Goal: Communication & Community: Answer question/provide support

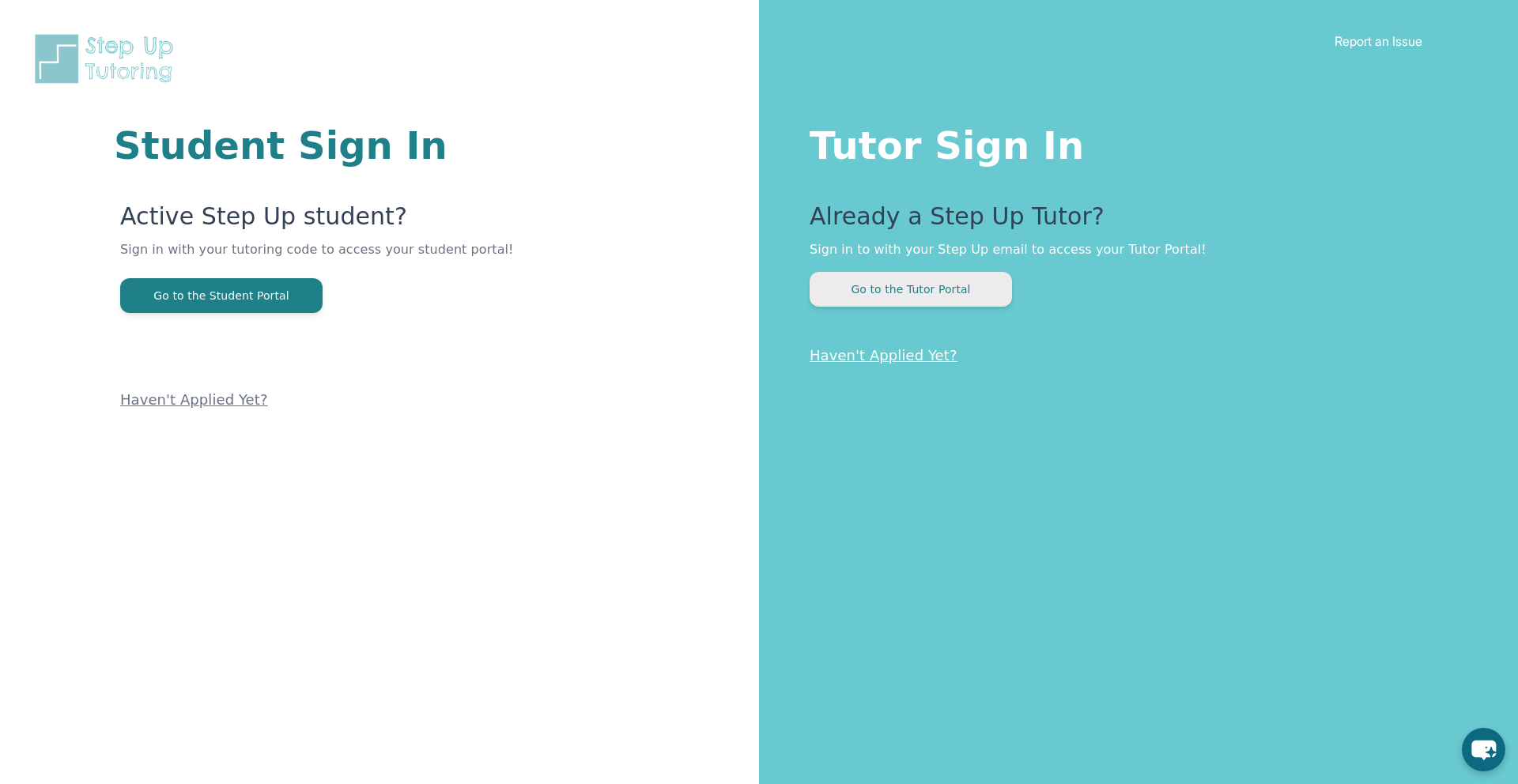
click at [913, 295] on button "Go to the Tutor Portal" at bounding box center [910, 290] width 202 height 35
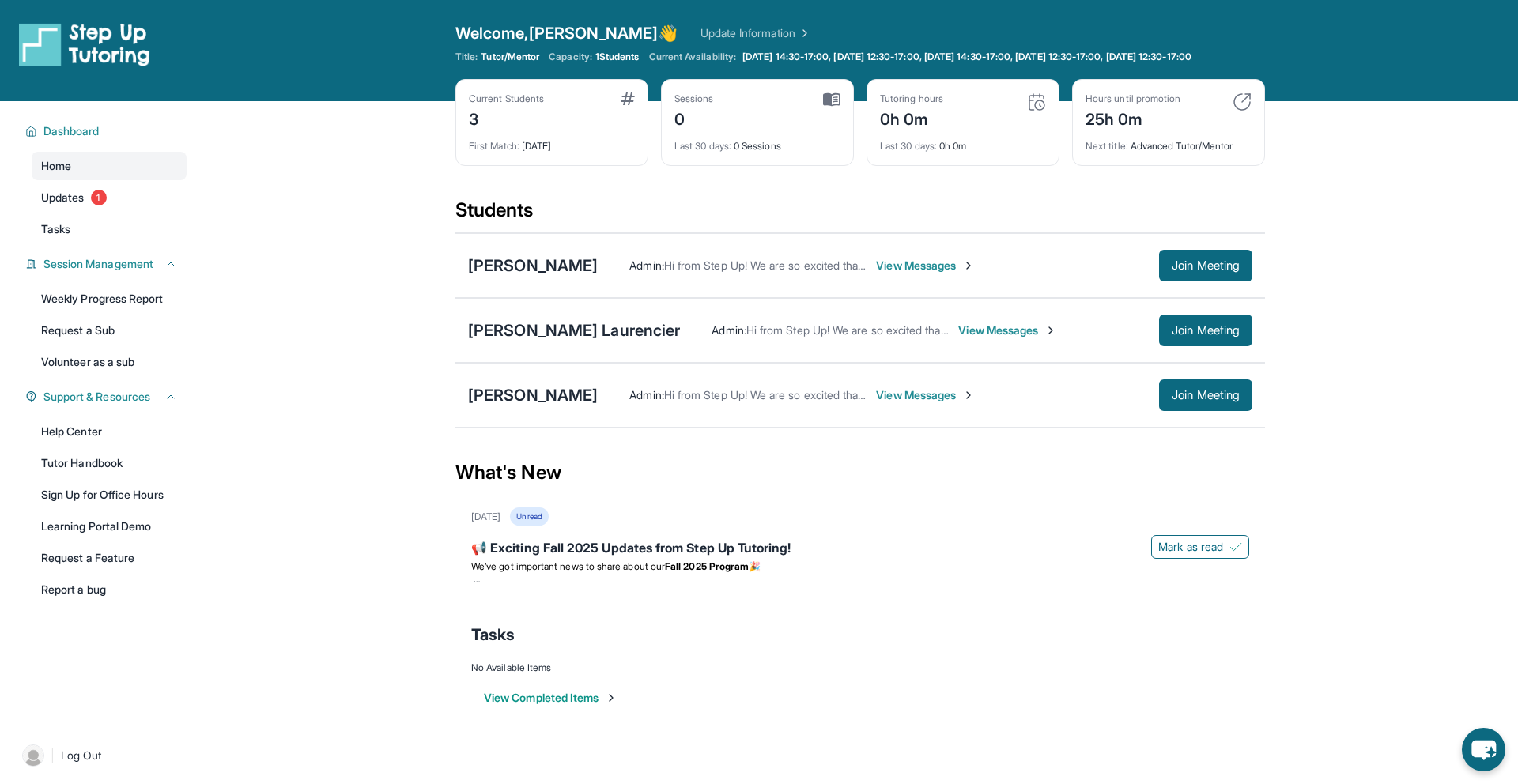
click at [876, 403] on span "View Messages" at bounding box center [925, 396] width 99 height 16
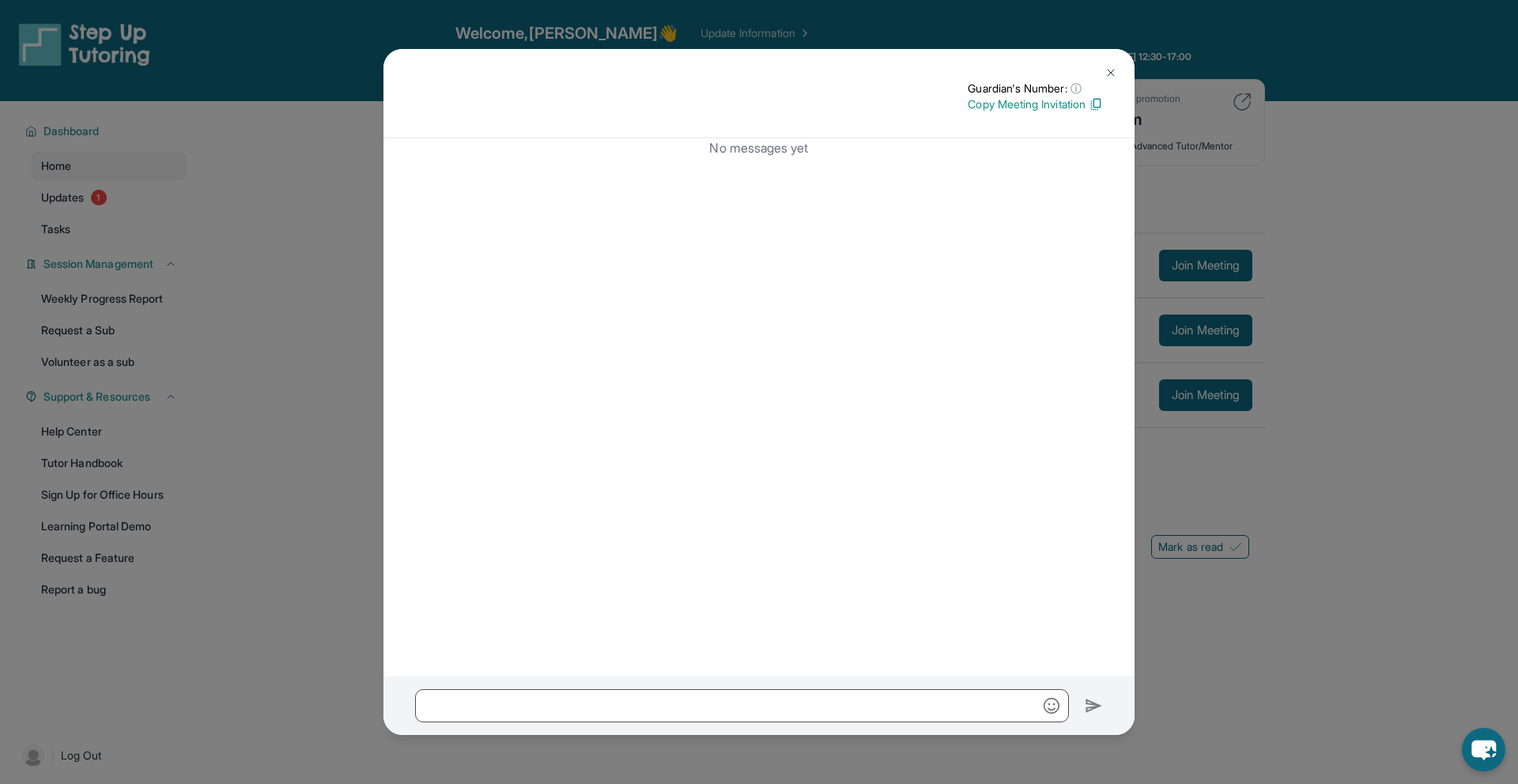
click at [1105, 68] on img at bounding box center [1111, 73] width 12 height 12
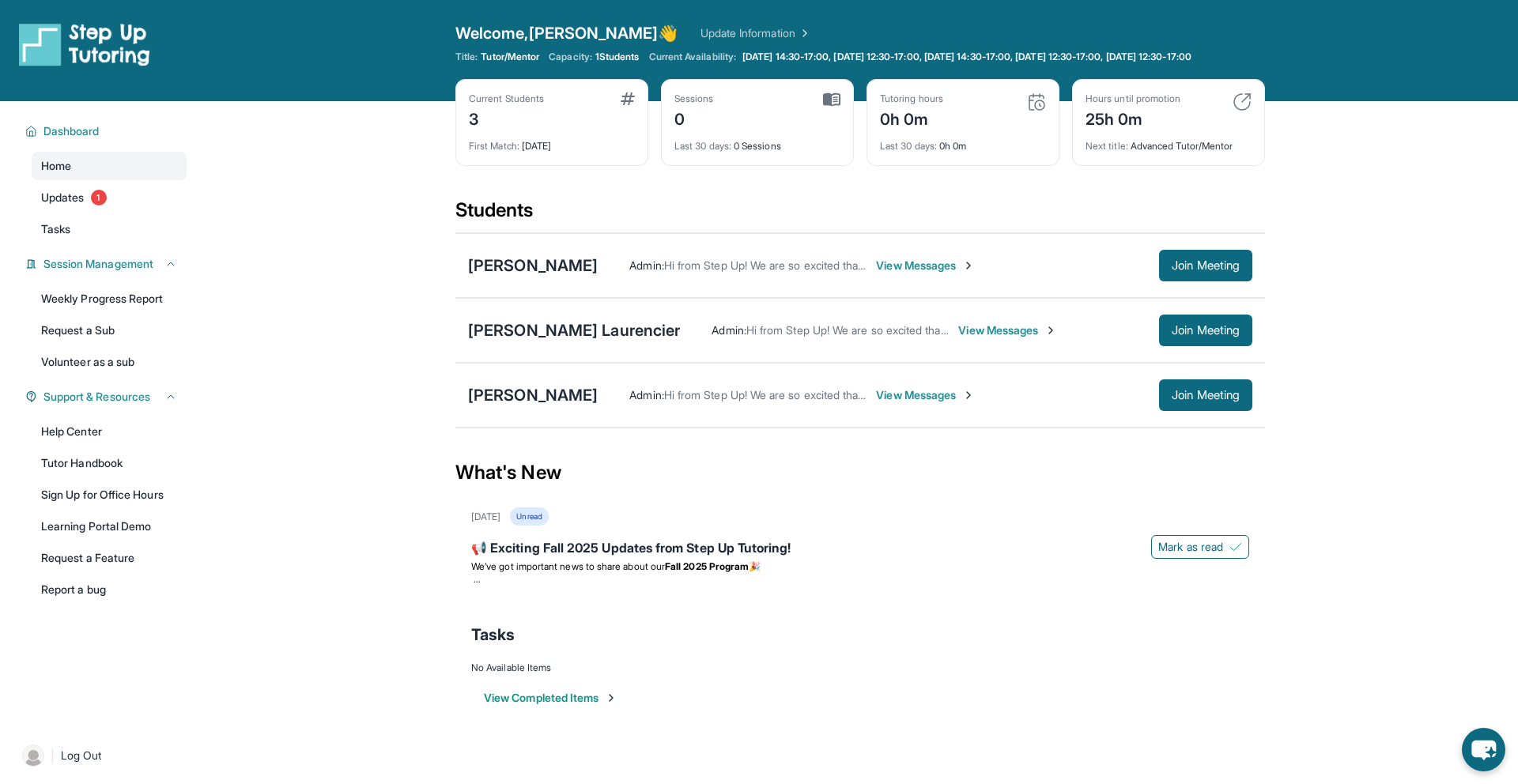
drag, startPoint x: 881, startPoint y: 408, endPoint x: 864, endPoint y: 484, distance: 77.9
click at [881, 403] on span "View Messages" at bounding box center [925, 396] width 99 height 16
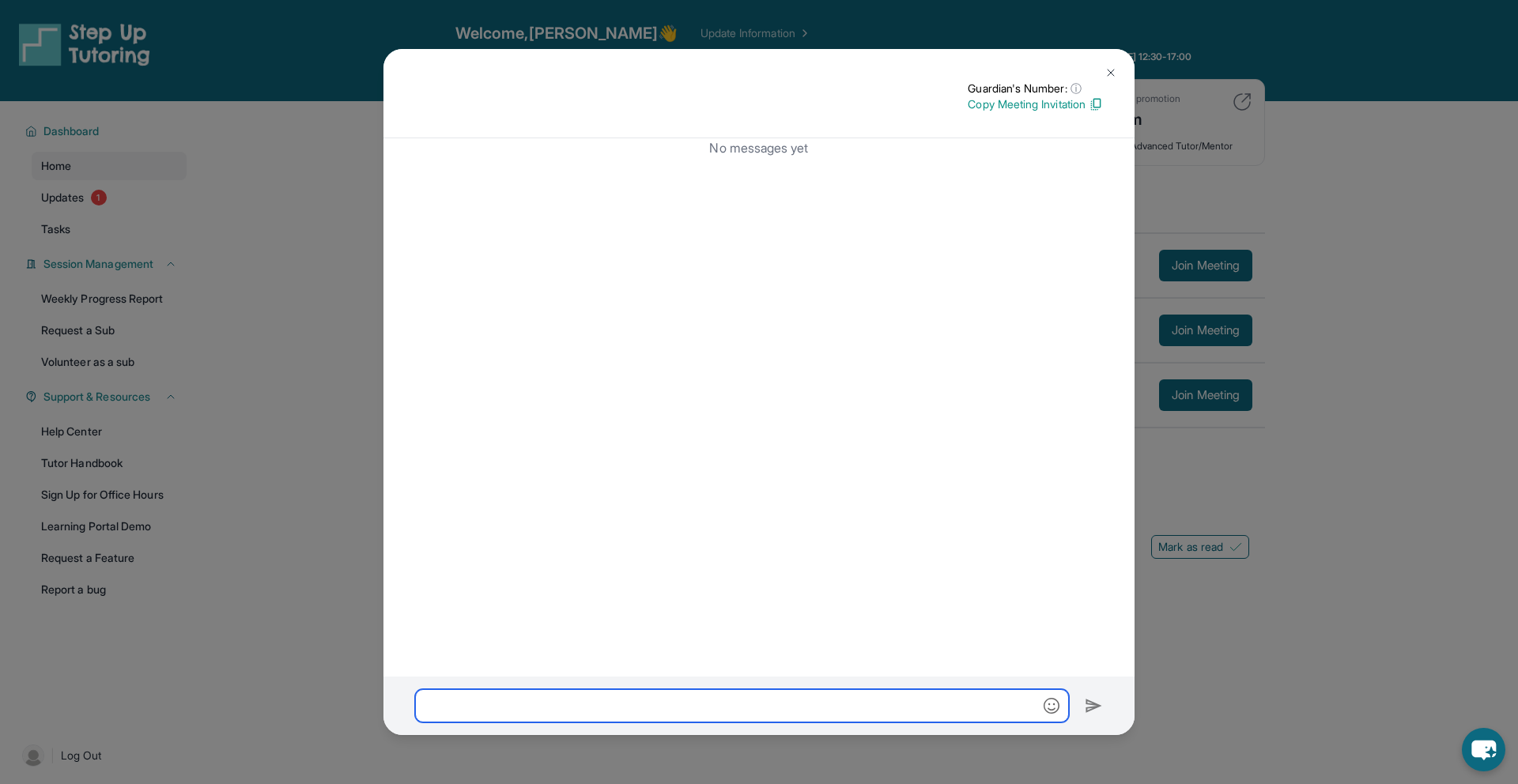
click at [721, 699] on input "text" at bounding box center [741, 706] width 654 height 33
type input "**********"
click at [1090, 706] on img at bounding box center [1093, 706] width 18 height 19
click at [1106, 69] on img at bounding box center [1111, 73] width 12 height 12
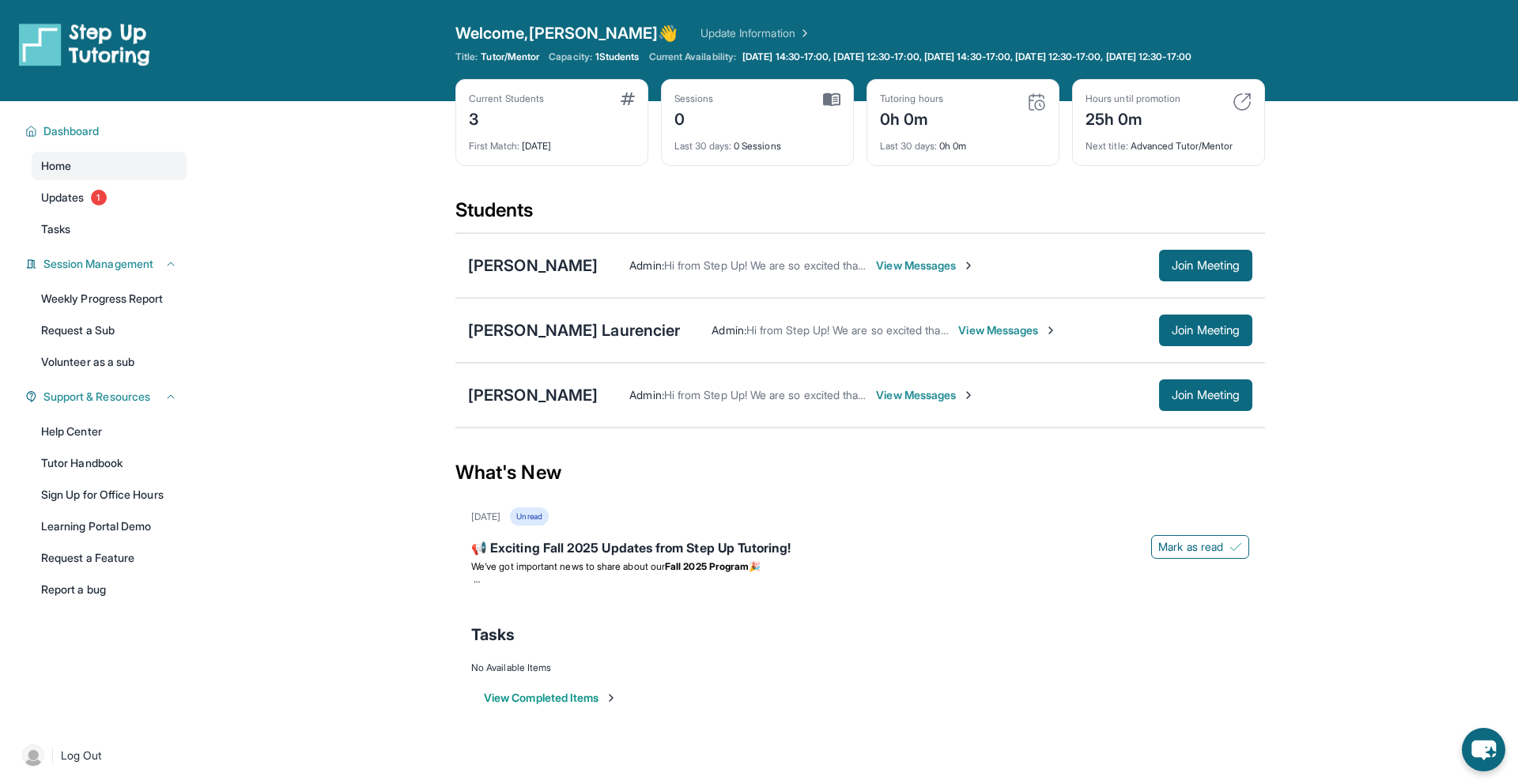
click at [876, 403] on span "View Messages" at bounding box center [925, 396] width 99 height 16
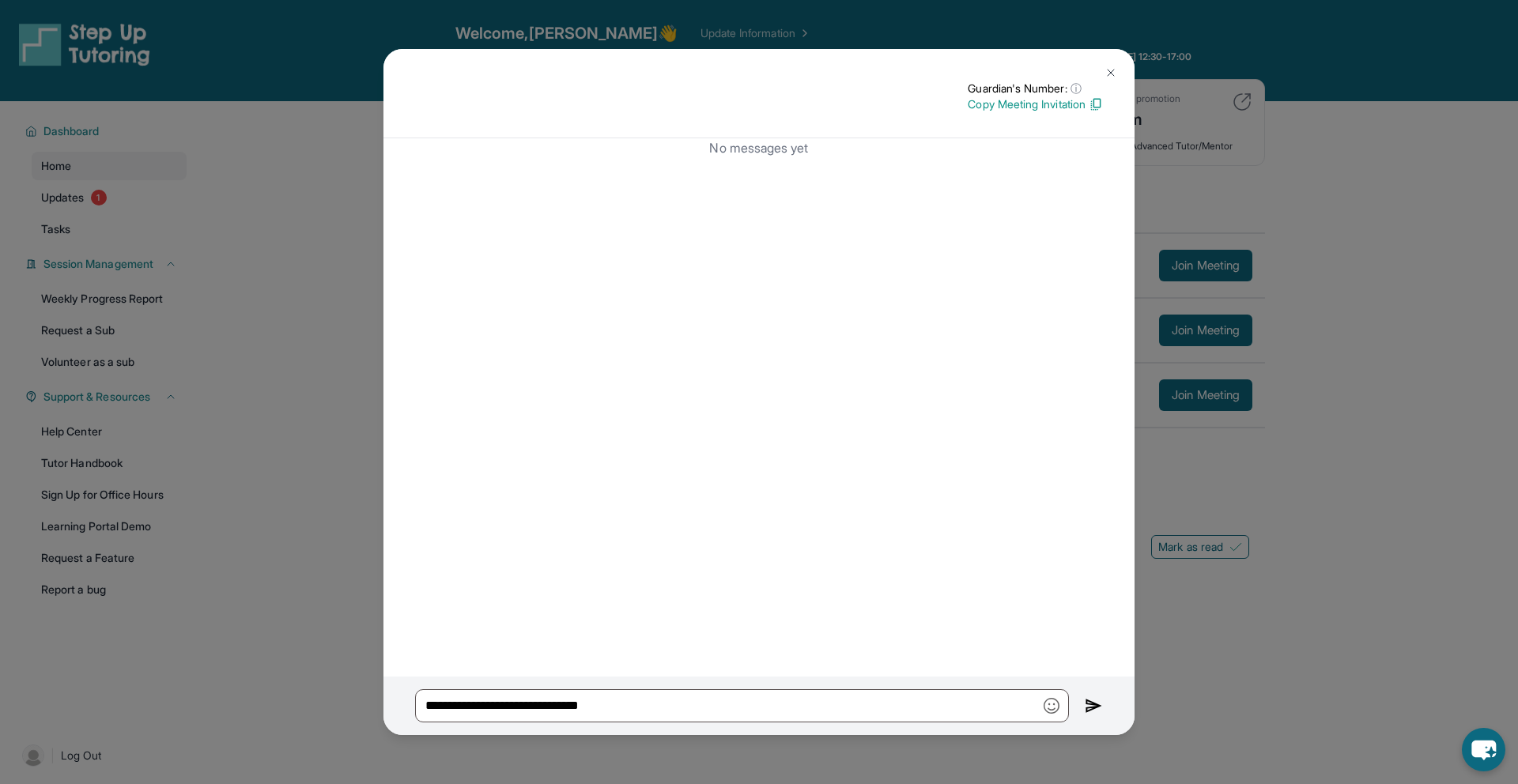
click at [1091, 703] on img at bounding box center [1093, 706] width 18 height 19
drag, startPoint x: 1114, startPoint y: 66, endPoint x: 1069, endPoint y: 52, distance: 47.1
click at [1113, 66] on img at bounding box center [1111, 73] width 12 height 12
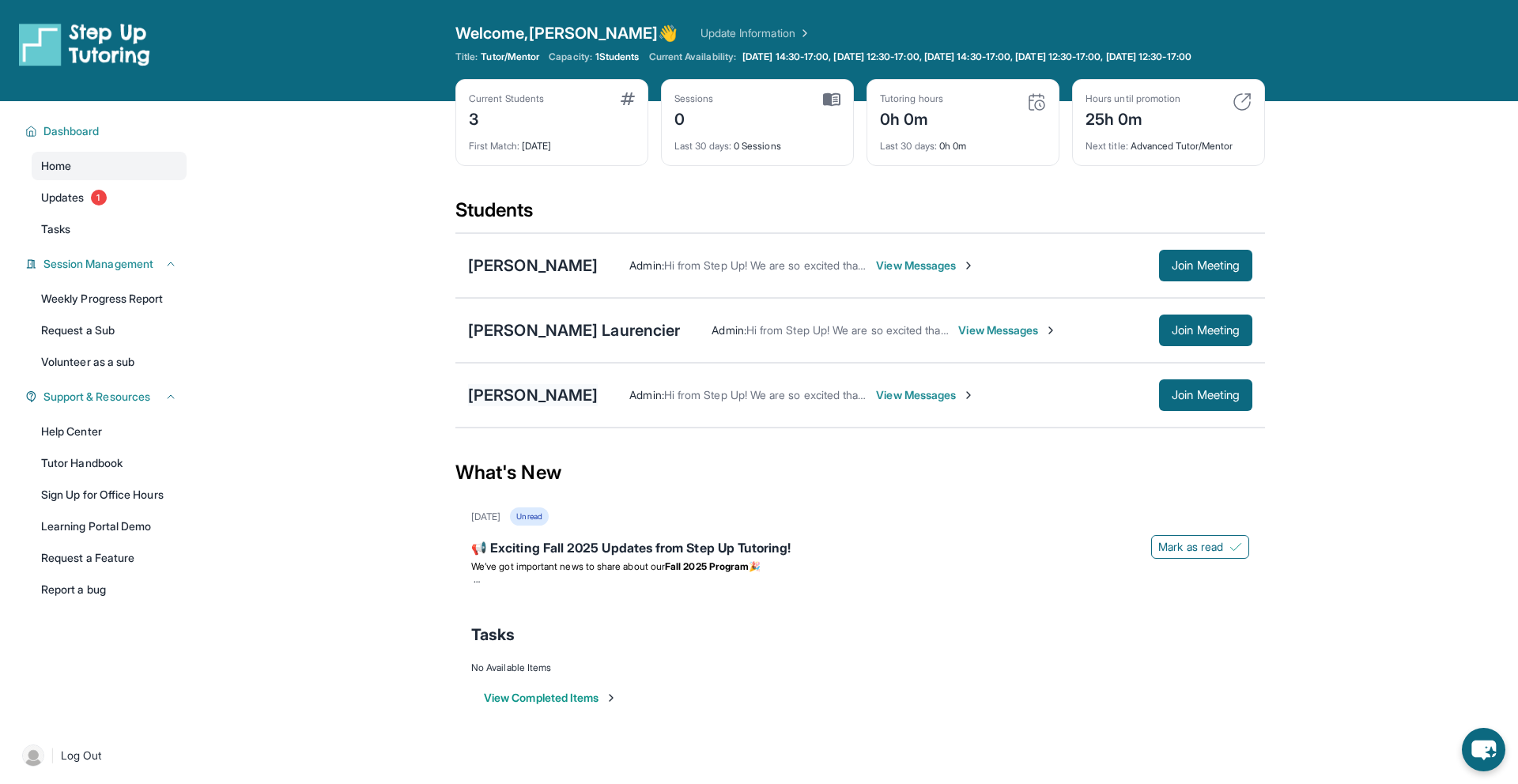
click at [548, 405] on div "[PERSON_NAME]" at bounding box center [533, 395] width 130 height 22
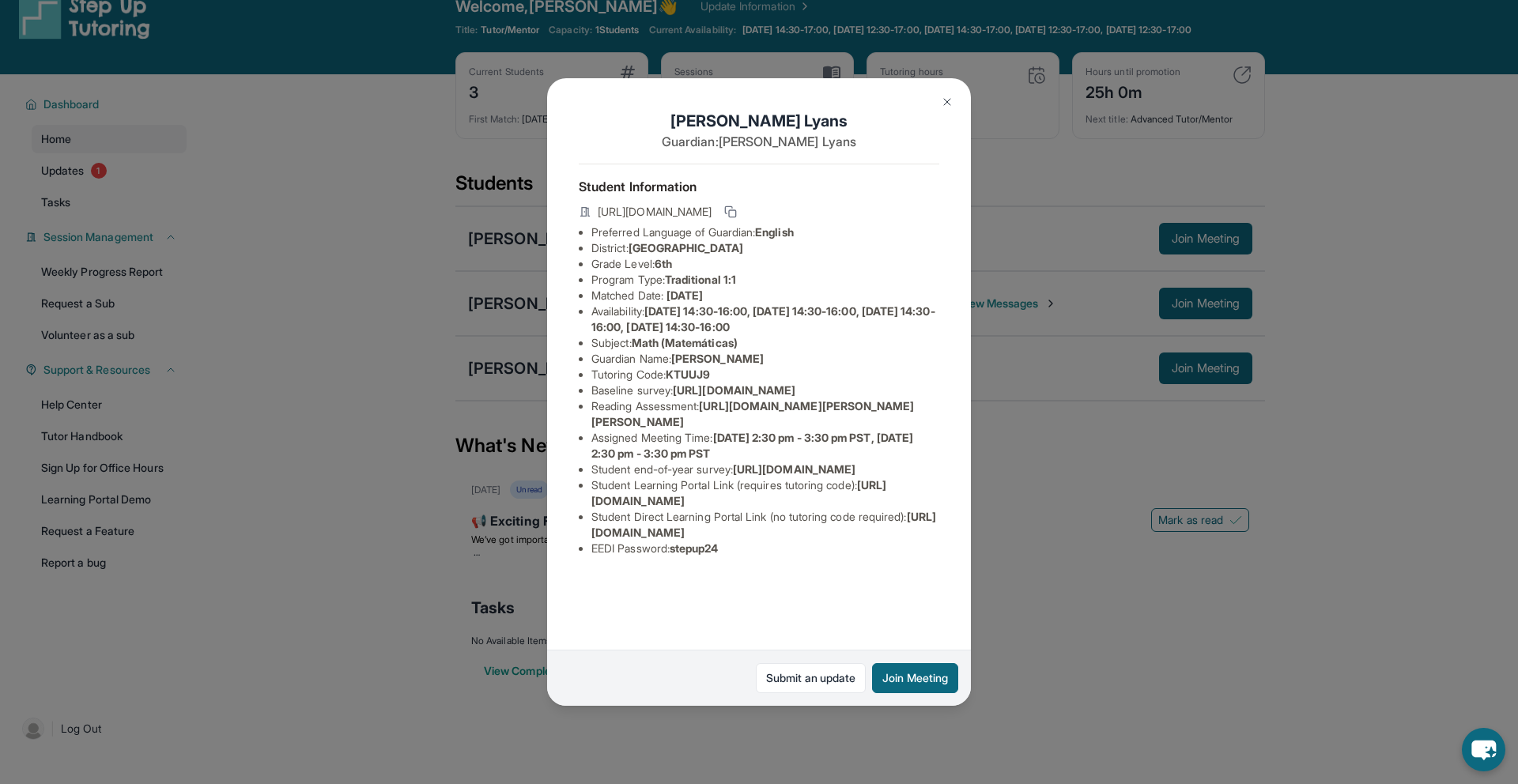
scroll to position [53, 0]
click at [945, 103] on img at bounding box center [947, 102] width 12 height 12
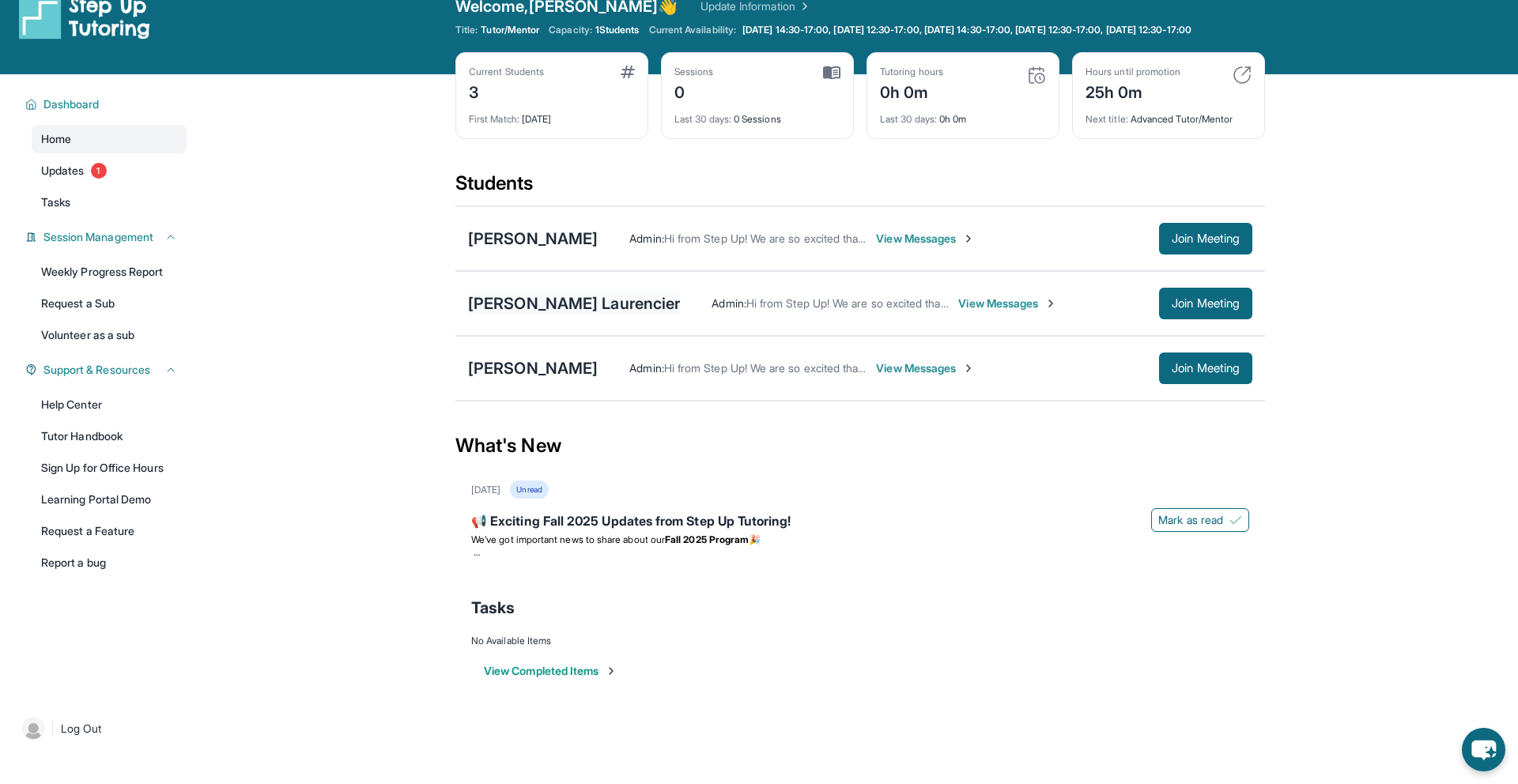
click at [527, 312] on div "[PERSON_NAME] Laurencier" at bounding box center [574, 303] width 212 height 22
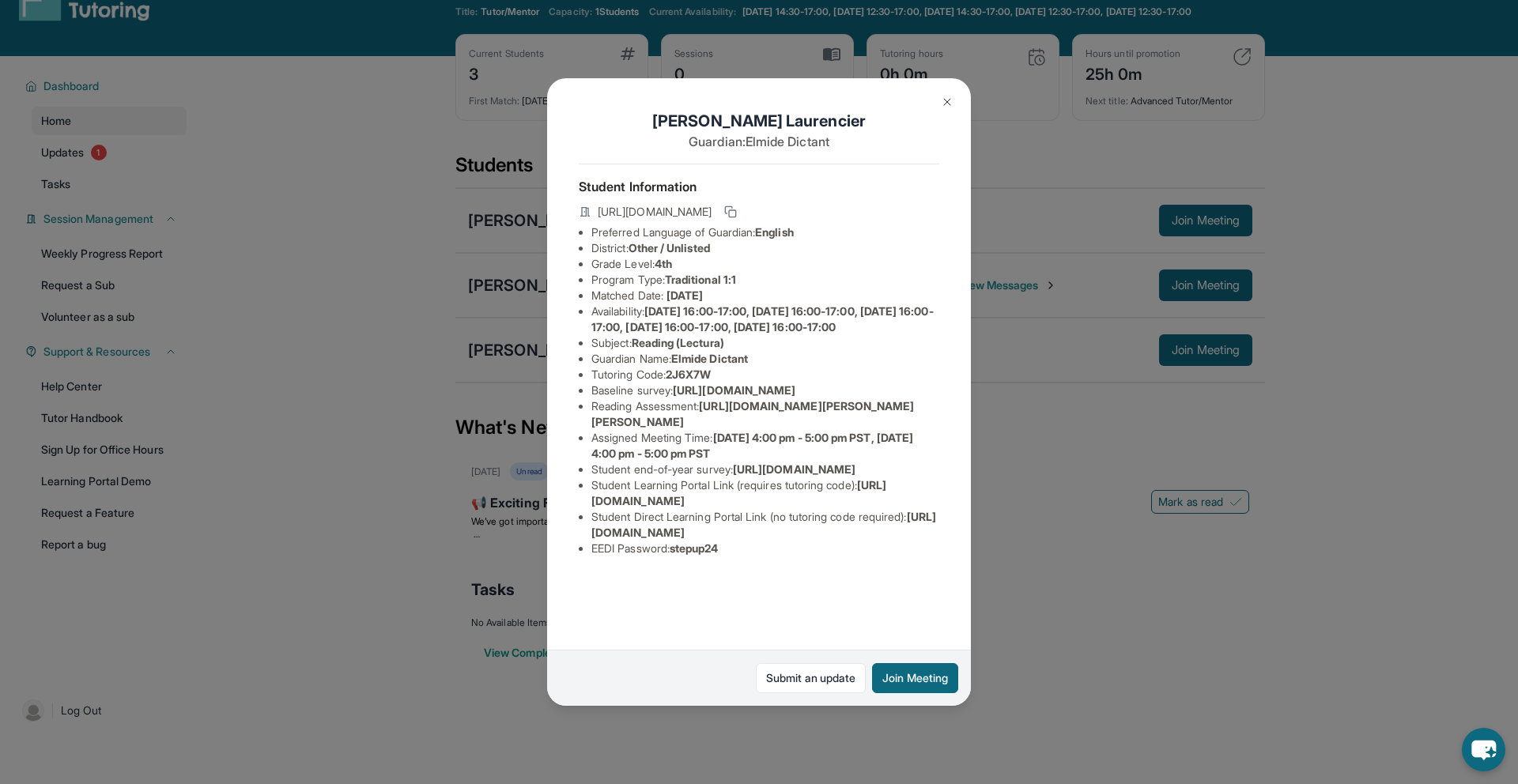
scroll to position [49, 0]
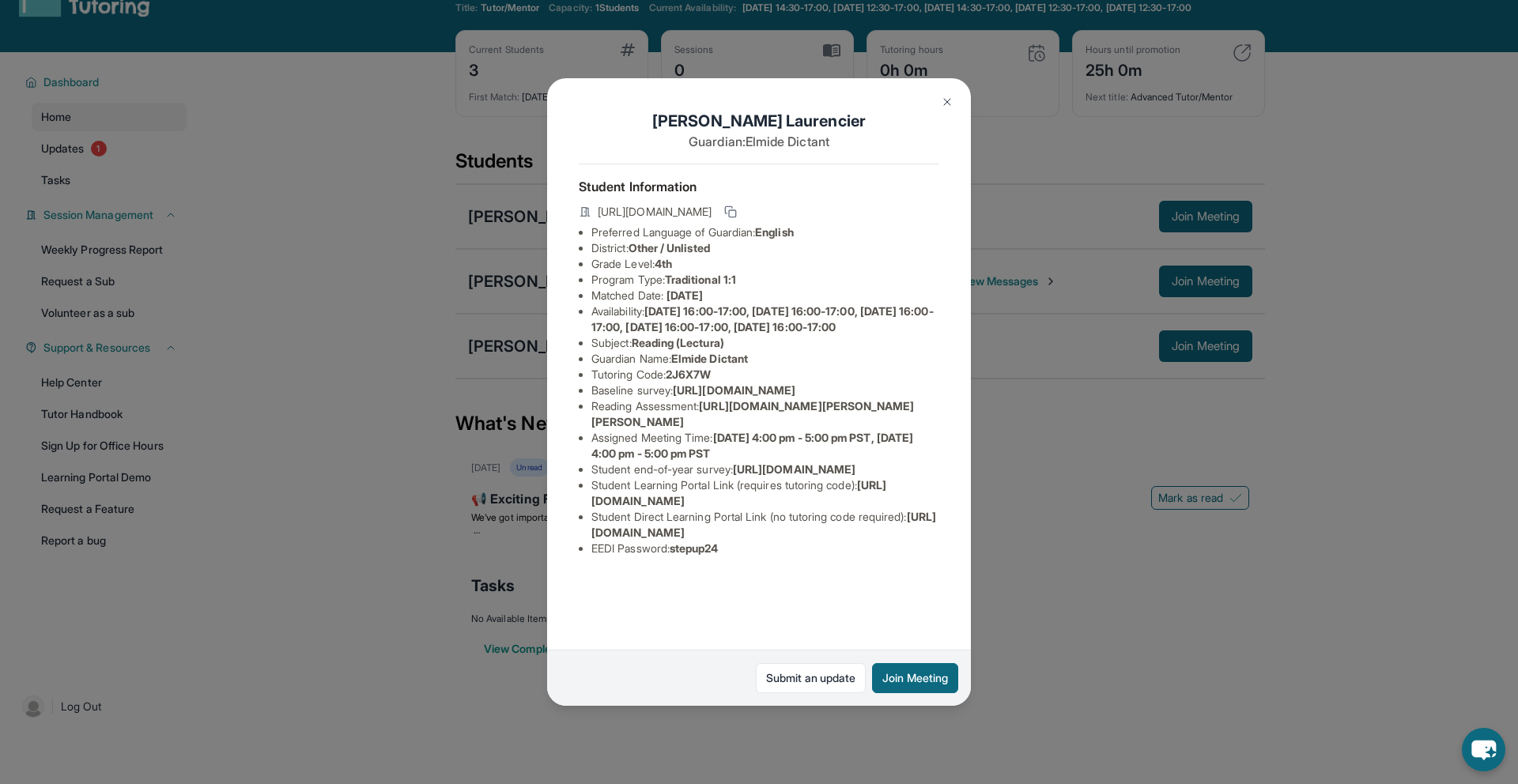
click at [941, 103] on img at bounding box center [947, 102] width 12 height 12
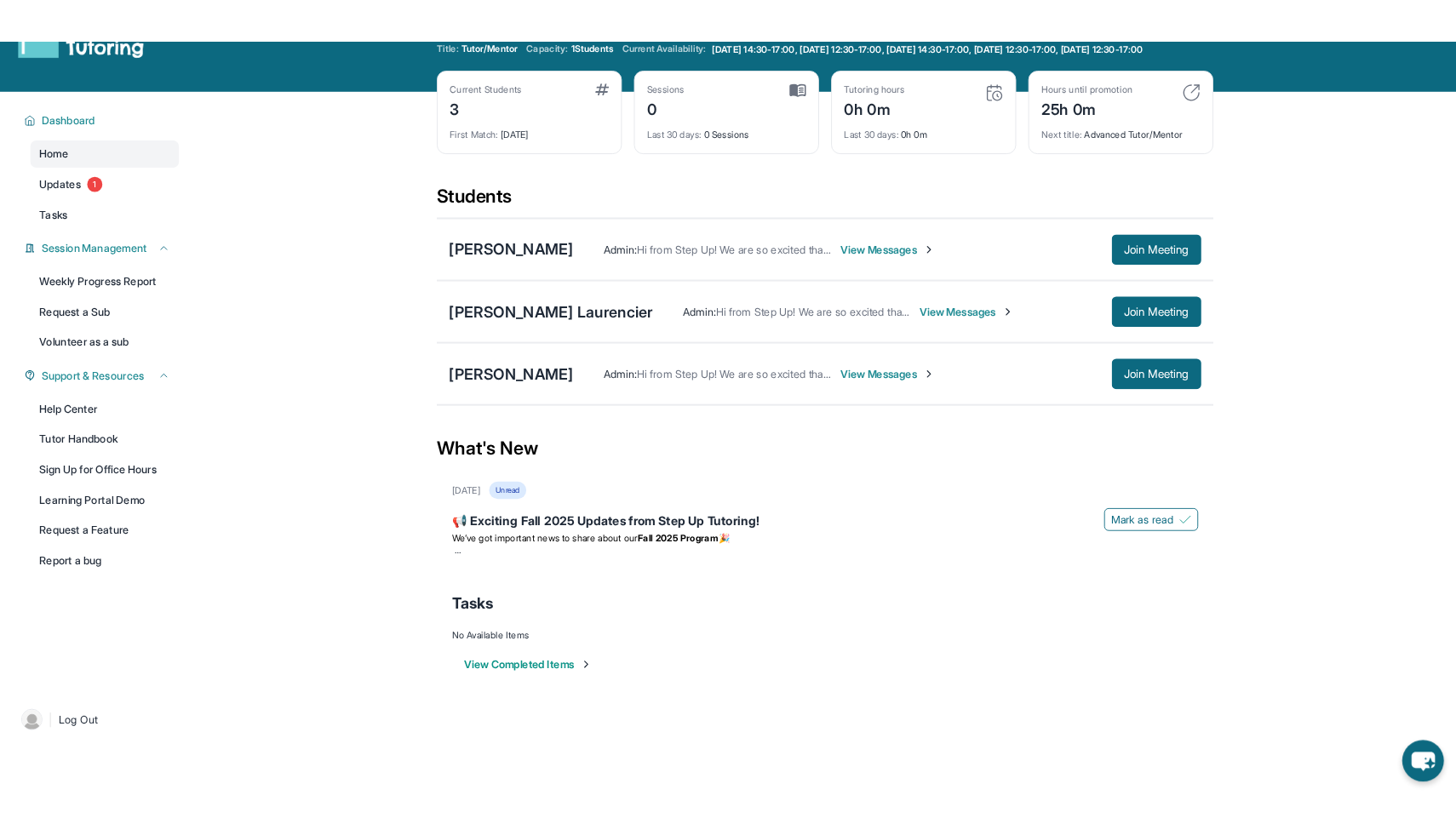
scroll to position [0, 0]
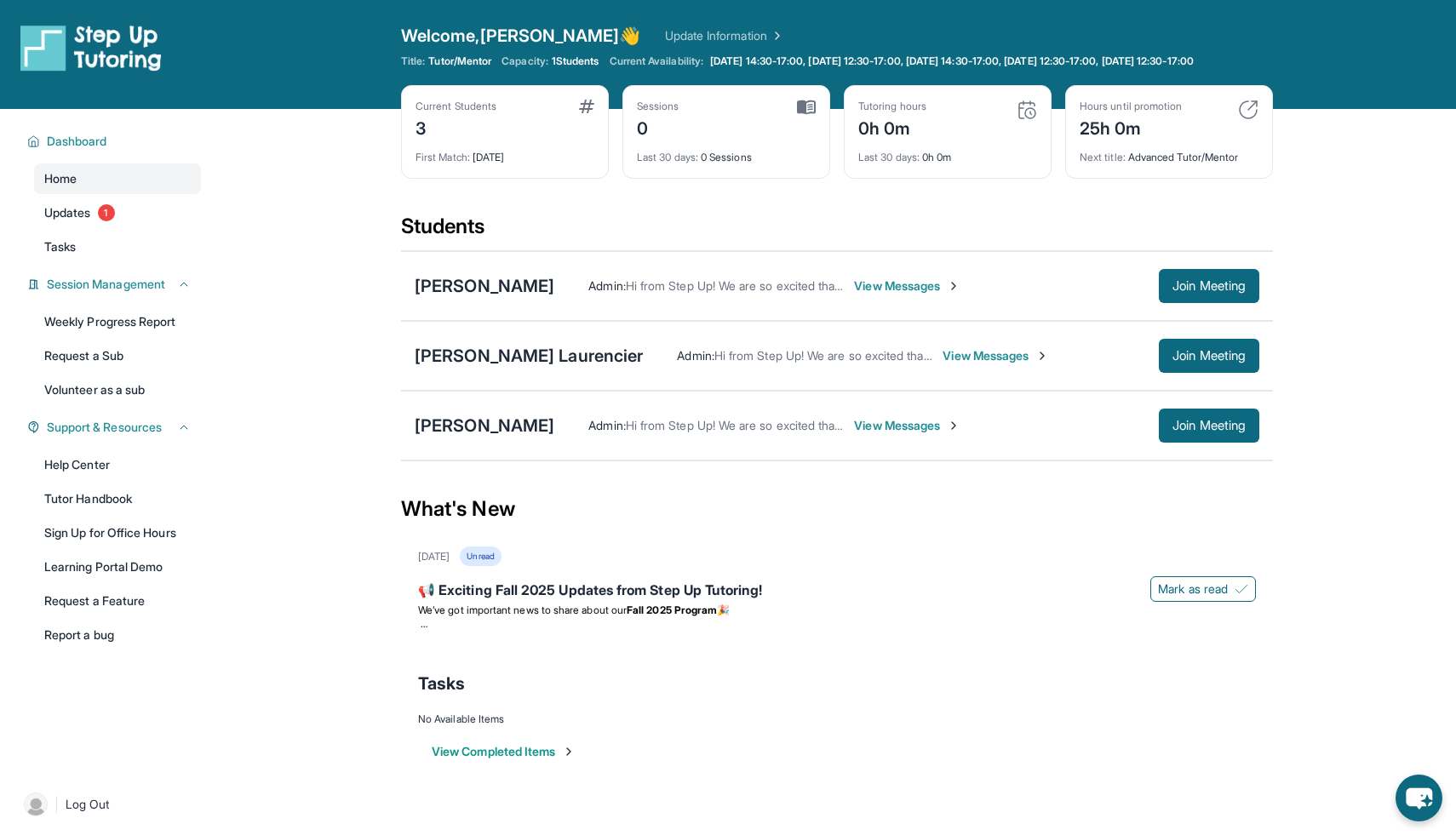
click at [874, 295] on span "View Messages" at bounding box center [907, 286] width 106 height 17
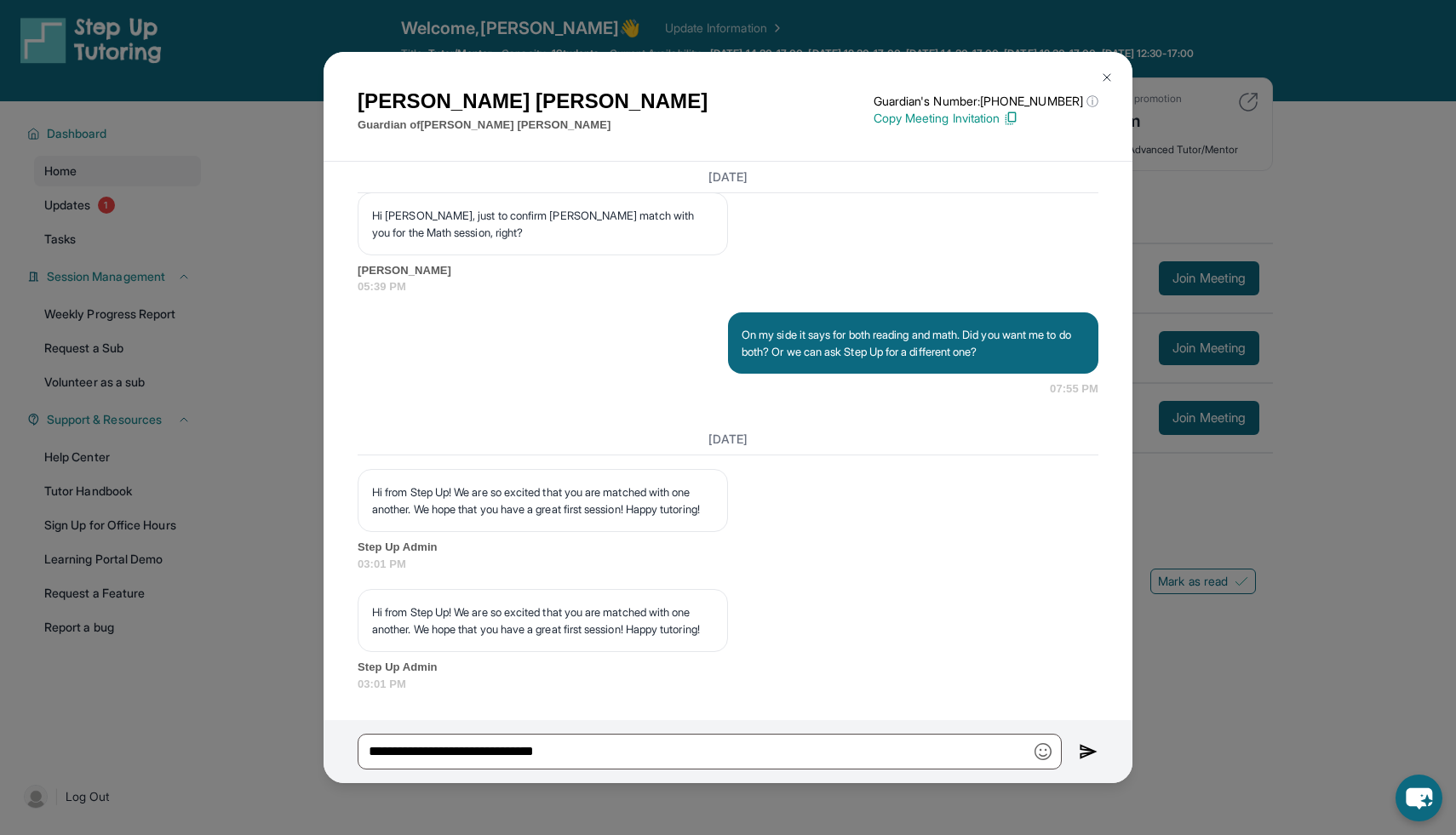
scroll to position [1881, 0]
click at [1285, 494] on div "[PERSON_NAME] Guardian of [PERSON_NAME] Guardian's Number: [PHONE_NUMBER] ⓘ Thi…" at bounding box center [728, 418] width 1456 height 835
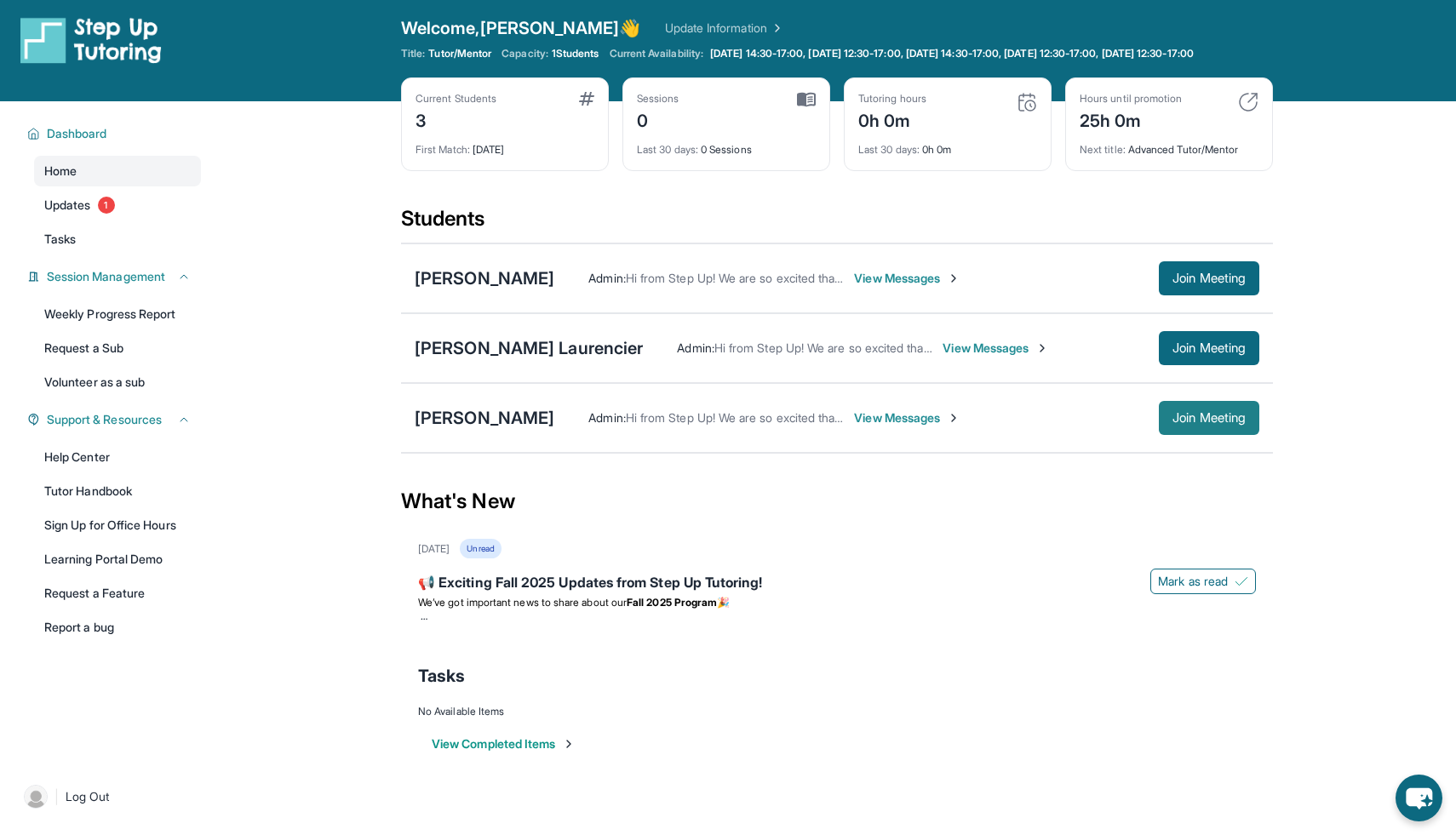
click at [1186, 423] on span "Join Meeting" at bounding box center [1209, 418] width 74 height 10
click at [488, 429] on div "[PERSON_NAME]" at bounding box center [484, 418] width 139 height 24
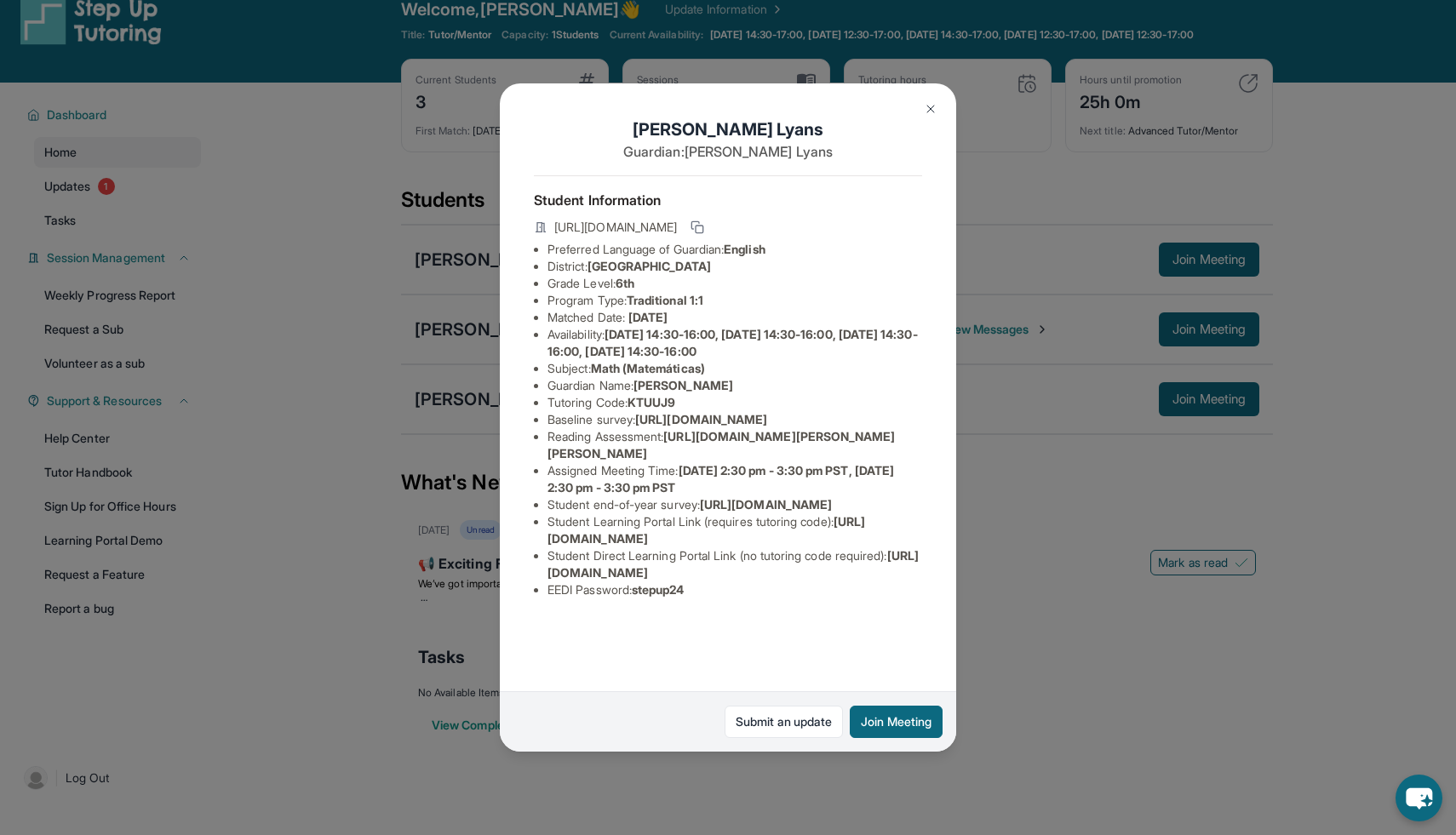
scroll to position [0, 0]
click at [928, 105] on img at bounding box center [930, 108] width 13 height 13
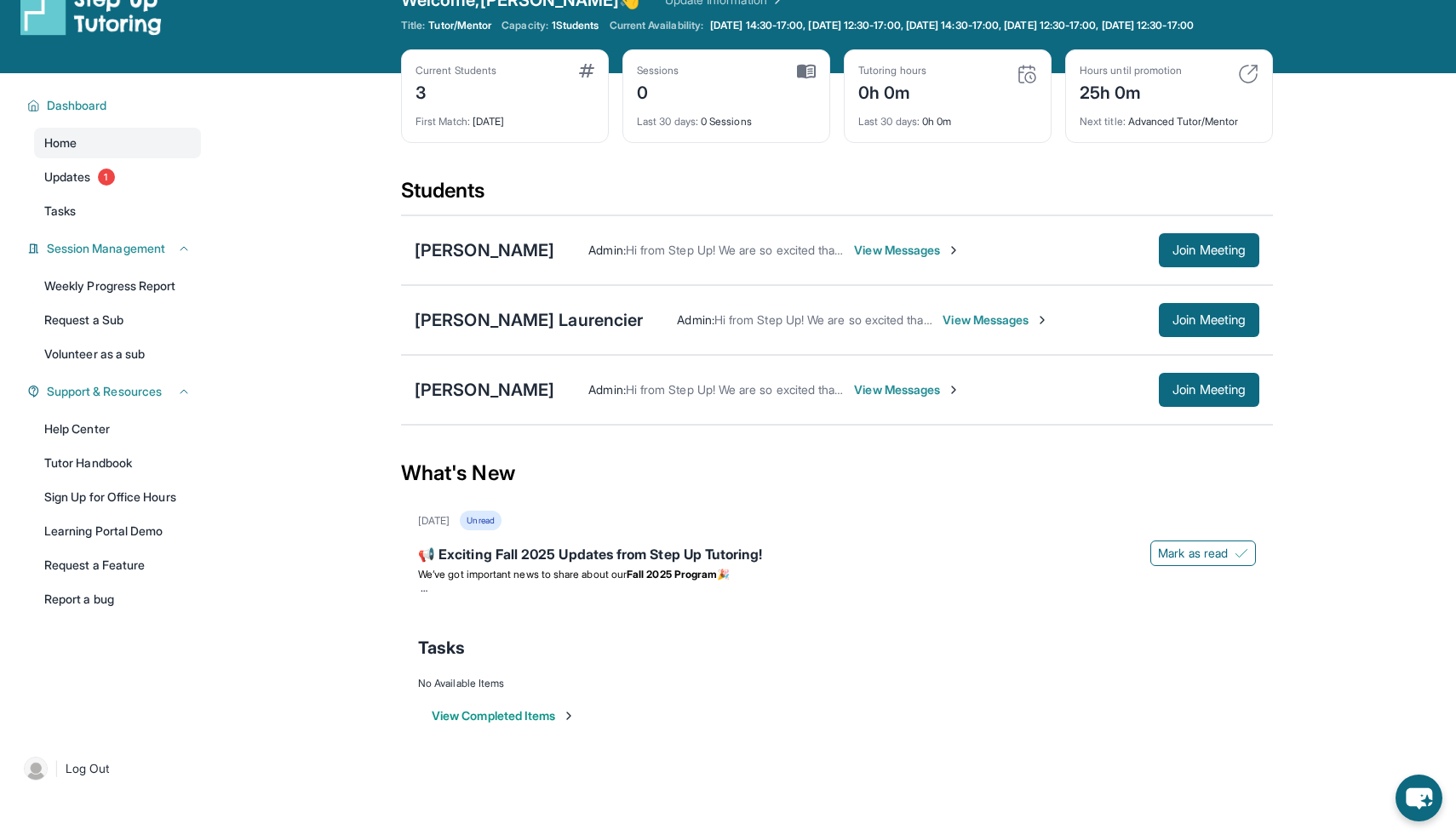
scroll to position [41, 0]
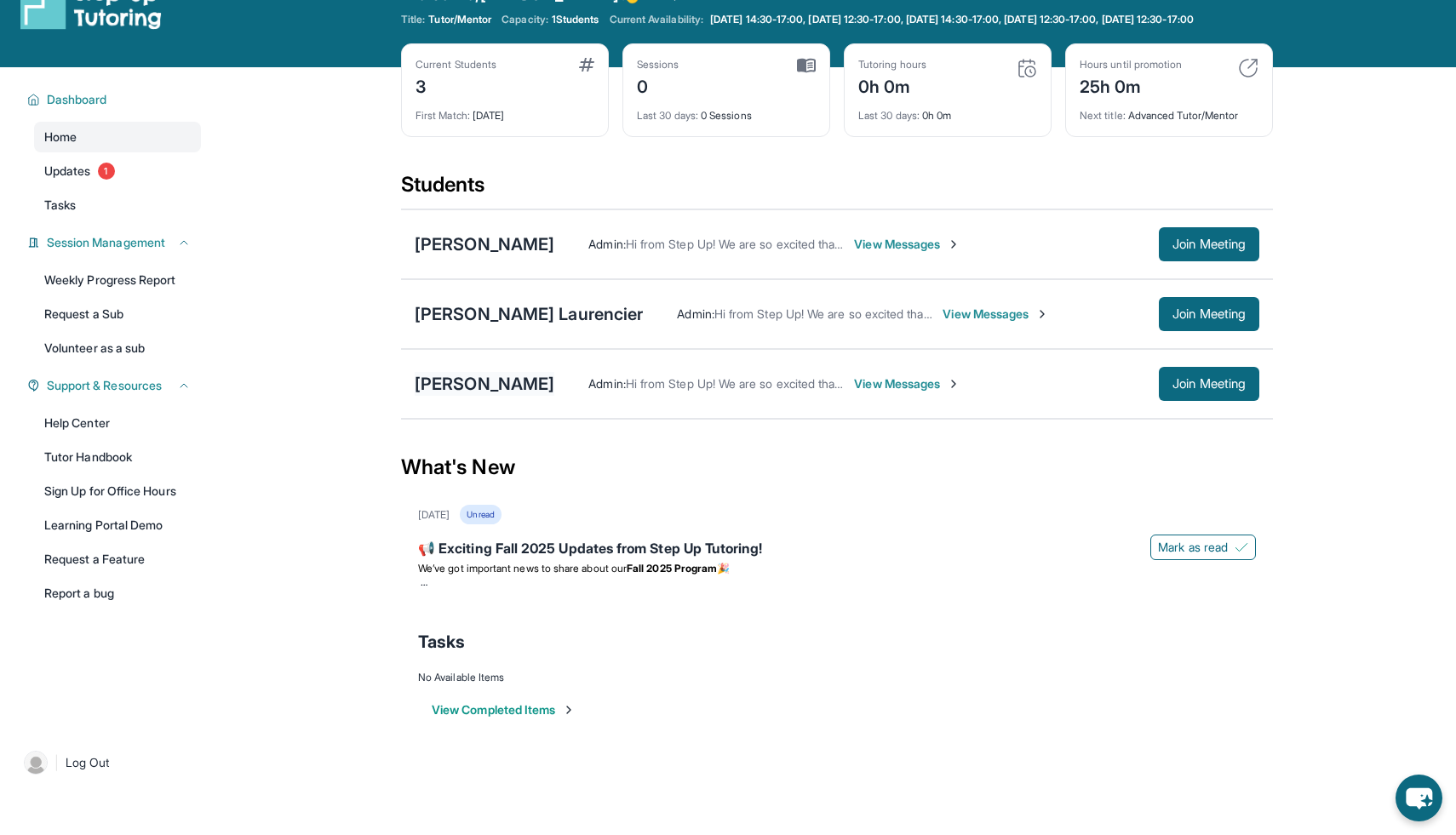
click at [466, 396] on div "[PERSON_NAME]" at bounding box center [484, 384] width 139 height 24
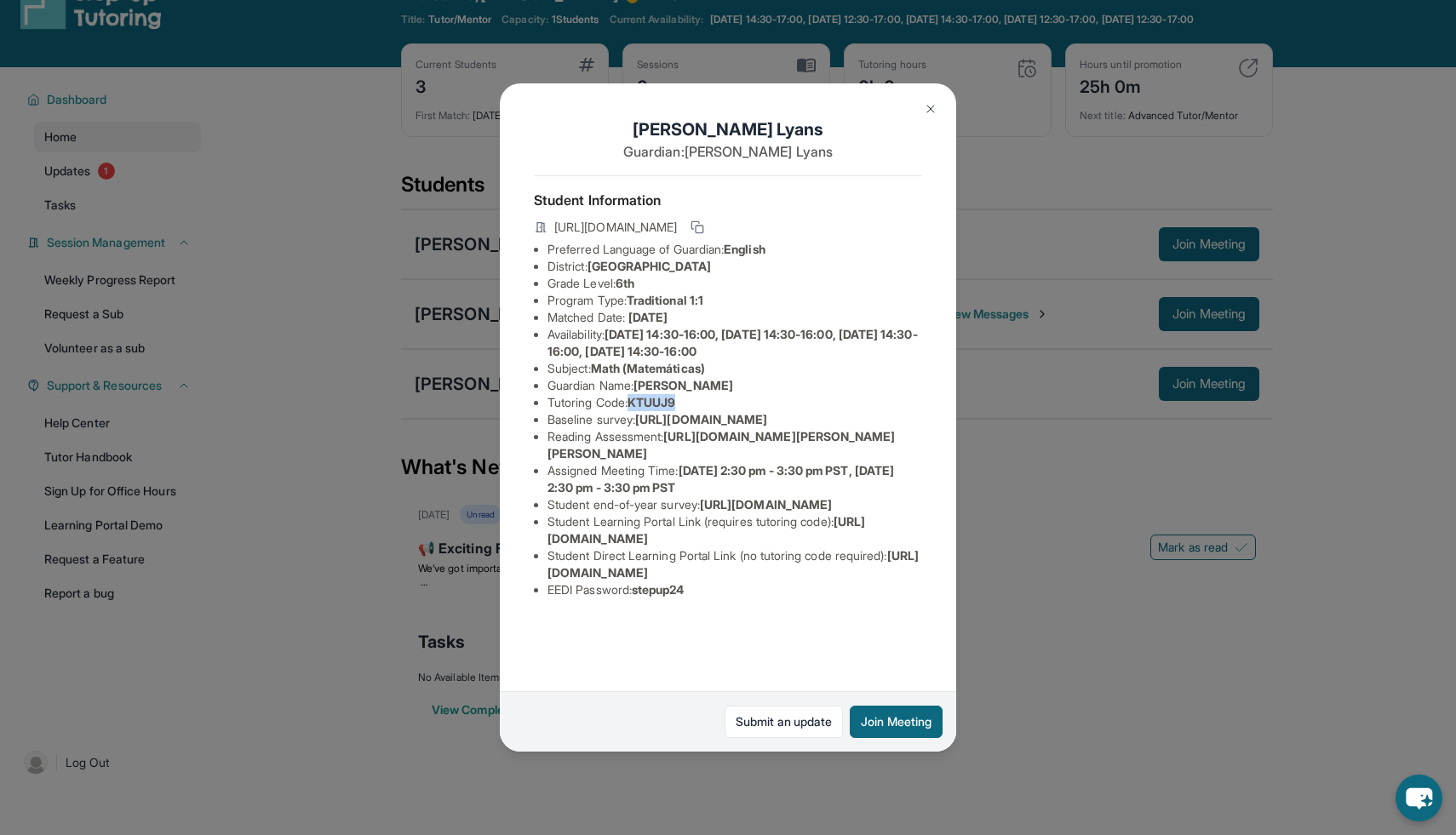
drag, startPoint x: 693, startPoint y: 404, endPoint x: 635, endPoint y: 404, distance: 58.0
click at [635, 404] on li "Tutoring Code : KTUUJ9" at bounding box center [734, 402] width 374 height 17
copy span "KTUUJ9"
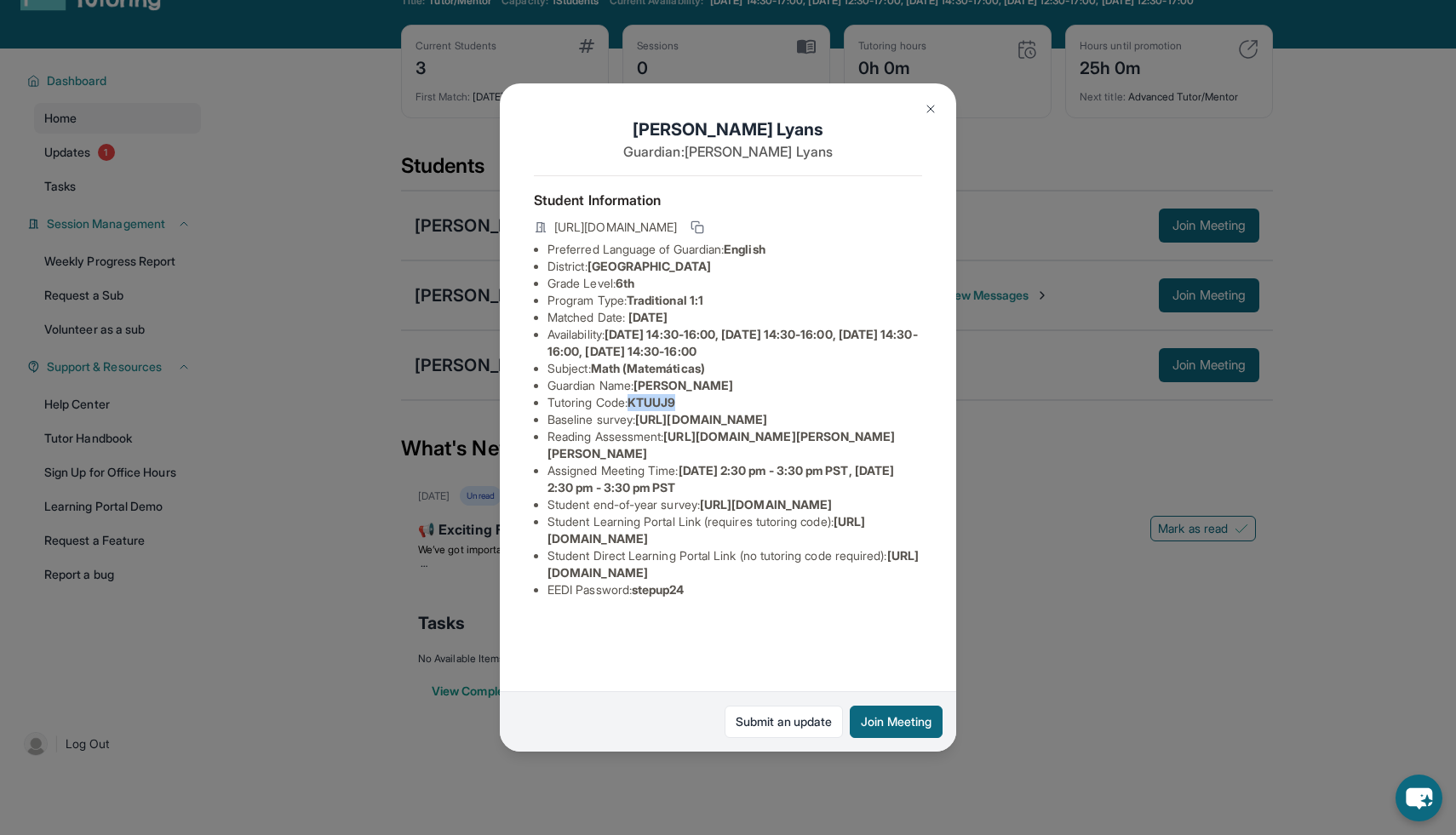
scroll to position [74, 0]
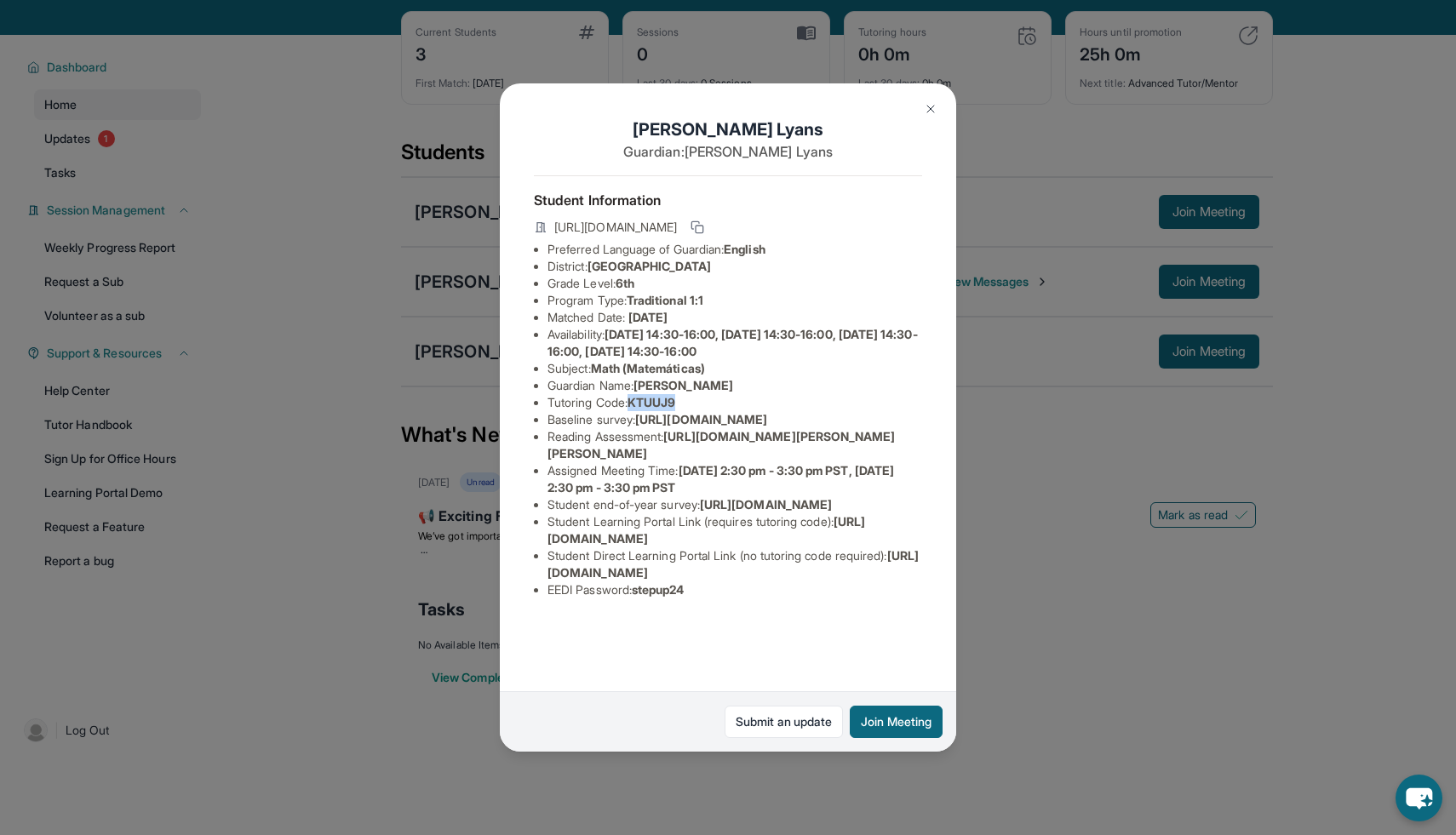
click at [551, 476] on li "Assigned Meeting Time : [DATE] 2:30 pm - 3:30 pm PST, [DATE] 2:30 pm - 3:30 pm …" at bounding box center [734, 479] width 374 height 34
click at [718, 546] on span "[URL][DOMAIN_NAME]" at bounding box center [706, 530] width 318 height 31
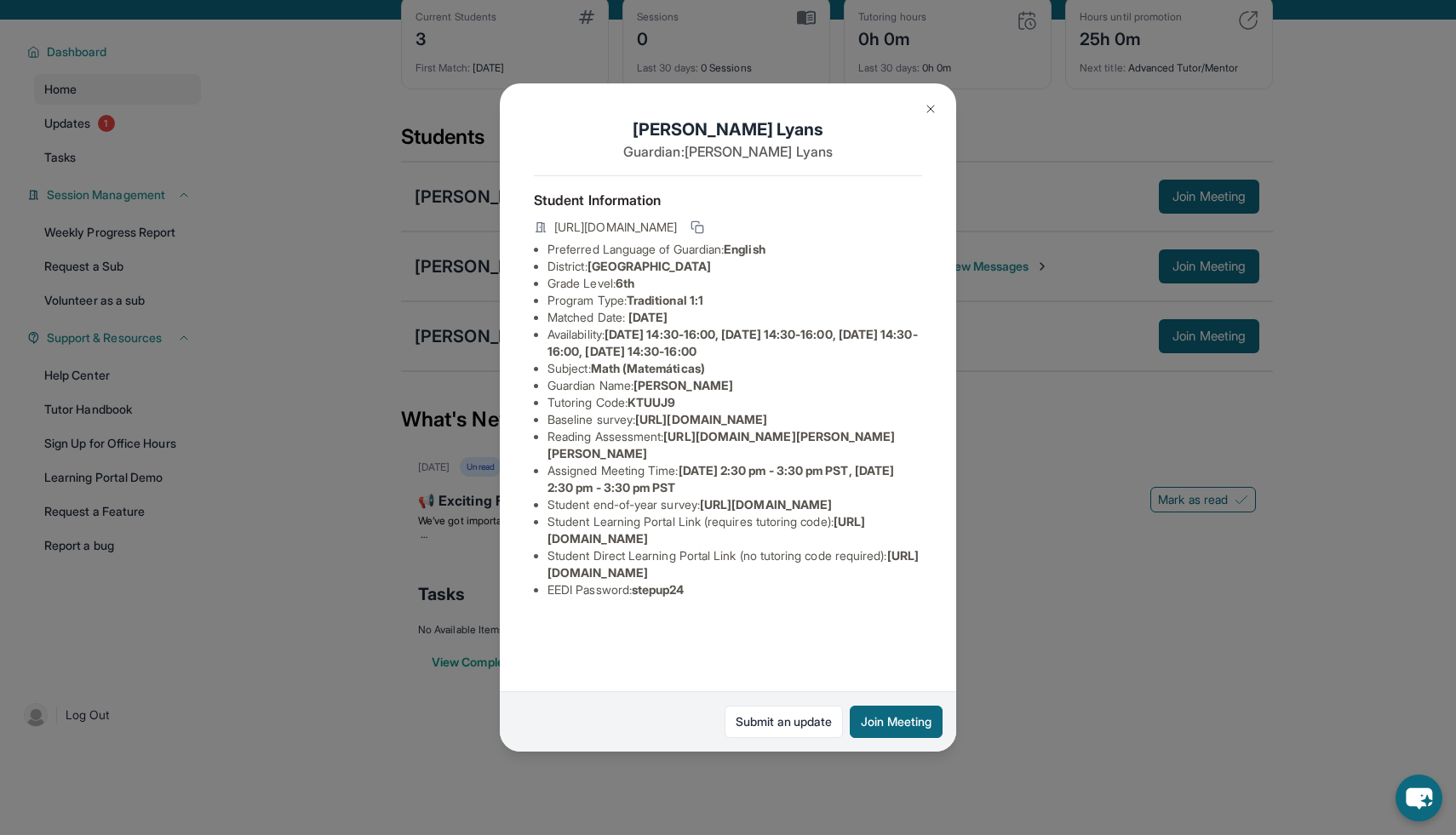
click at [635, 412] on span "[URL][DOMAIN_NAME]" at bounding box center [701, 418] width 132 height 14
drag, startPoint x: 545, startPoint y: 370, endPoint x: 972, endPoint y: 416, distance: 429.5
click at [972, 416] on div "[PERSON_NAME] Guardian: [PERSON_NAME] Student Information [URL][DOMAIN_NAME] Pr…" at bounding box center [728, 418] width 1456 height 835
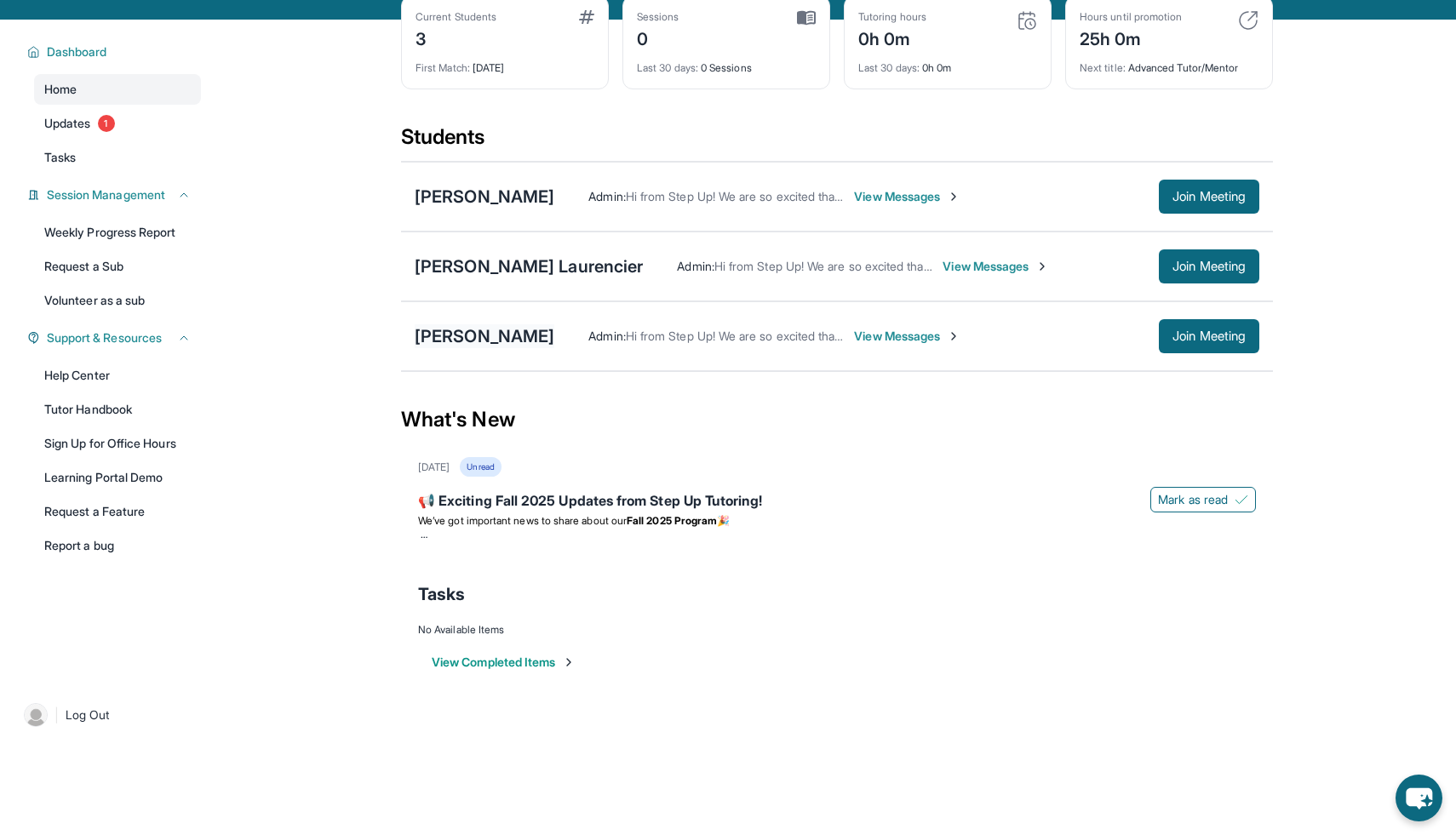
click at [460, 342] on div "[PERSON_NAME]" at bounding box center [484, 336] width 139 height 24
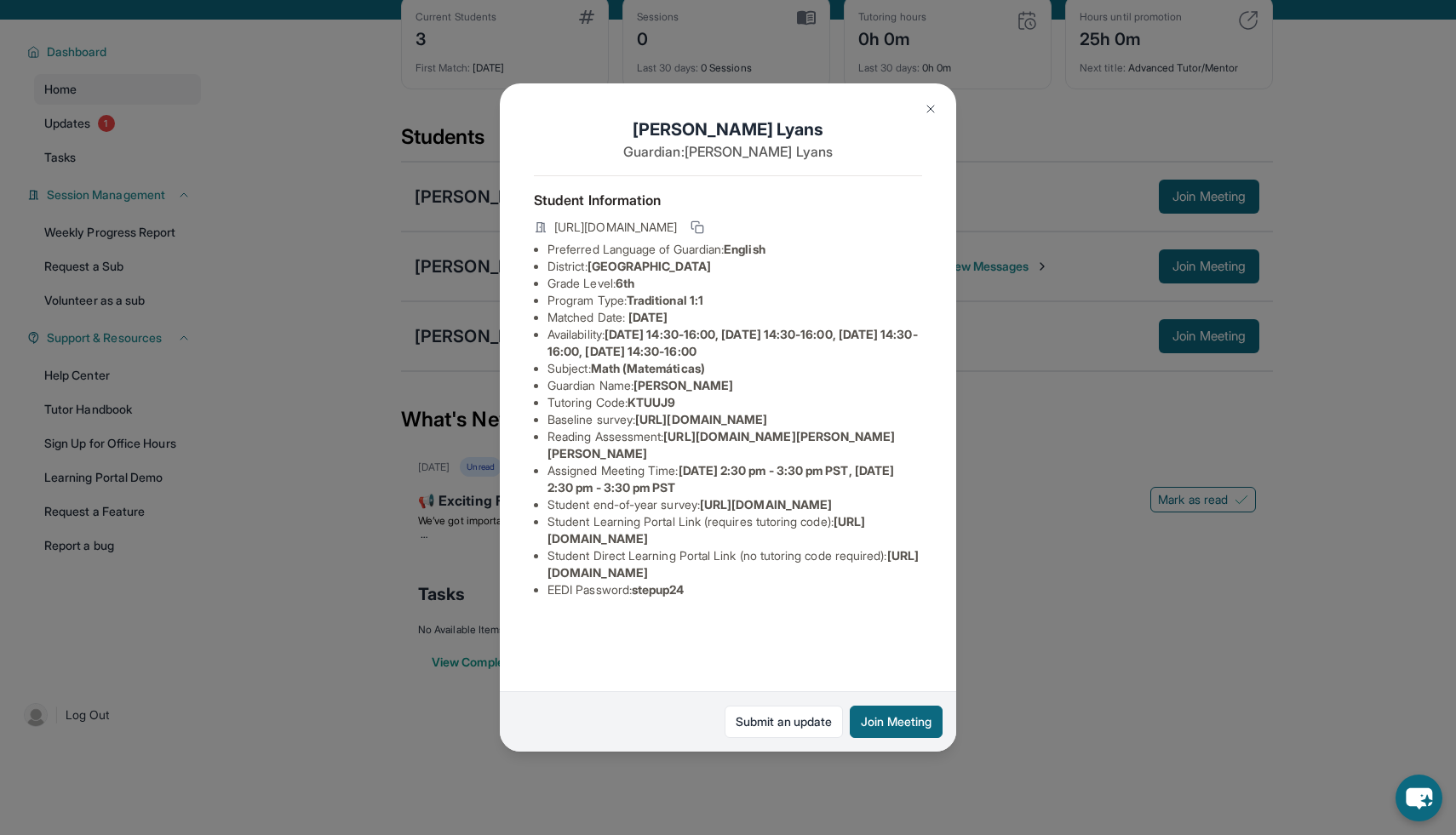
scroll to position [0, 608]
drag, startPoint x: 542, startPoint y: 439, endPoint x: 891, endPoint y: 466, distance: 350.0
click at [891, 466] on div "[PERSON_NAME] Guardian: [PERSON_NAME] Student Information [URL][DOMAIN_NAME] Pr…" at bounding box center [728, 418] width 456 height 668
copy span "[URL][DOMAIN_NAME]"
click at [930, 113] on img at bounding box center [930, 108] width 13 height 13
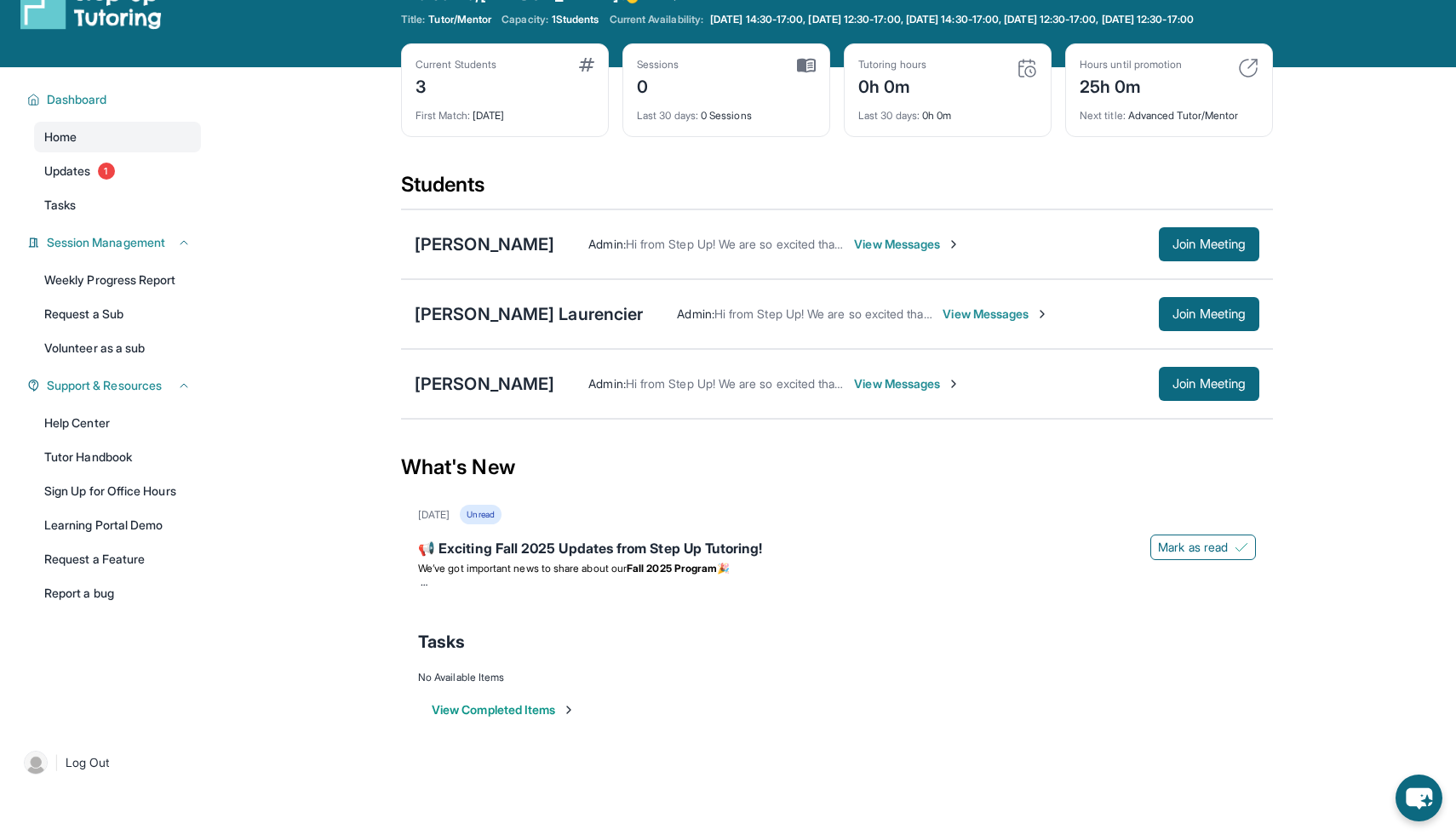
scroll to position [33, 0]
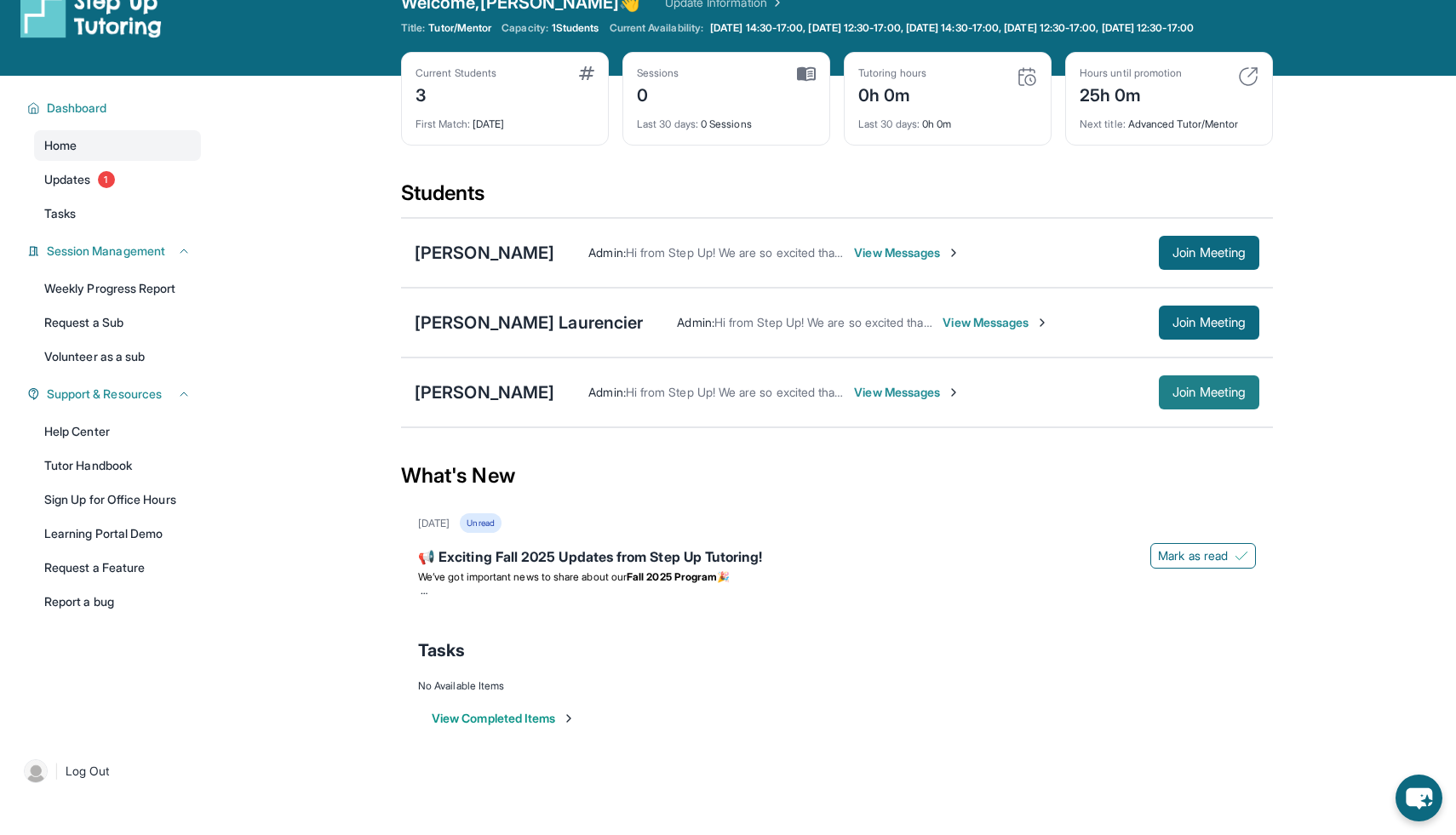
click at [1172, 398] on span "Join Meeting" at bounding box center [1209, 392] width 74 height 10
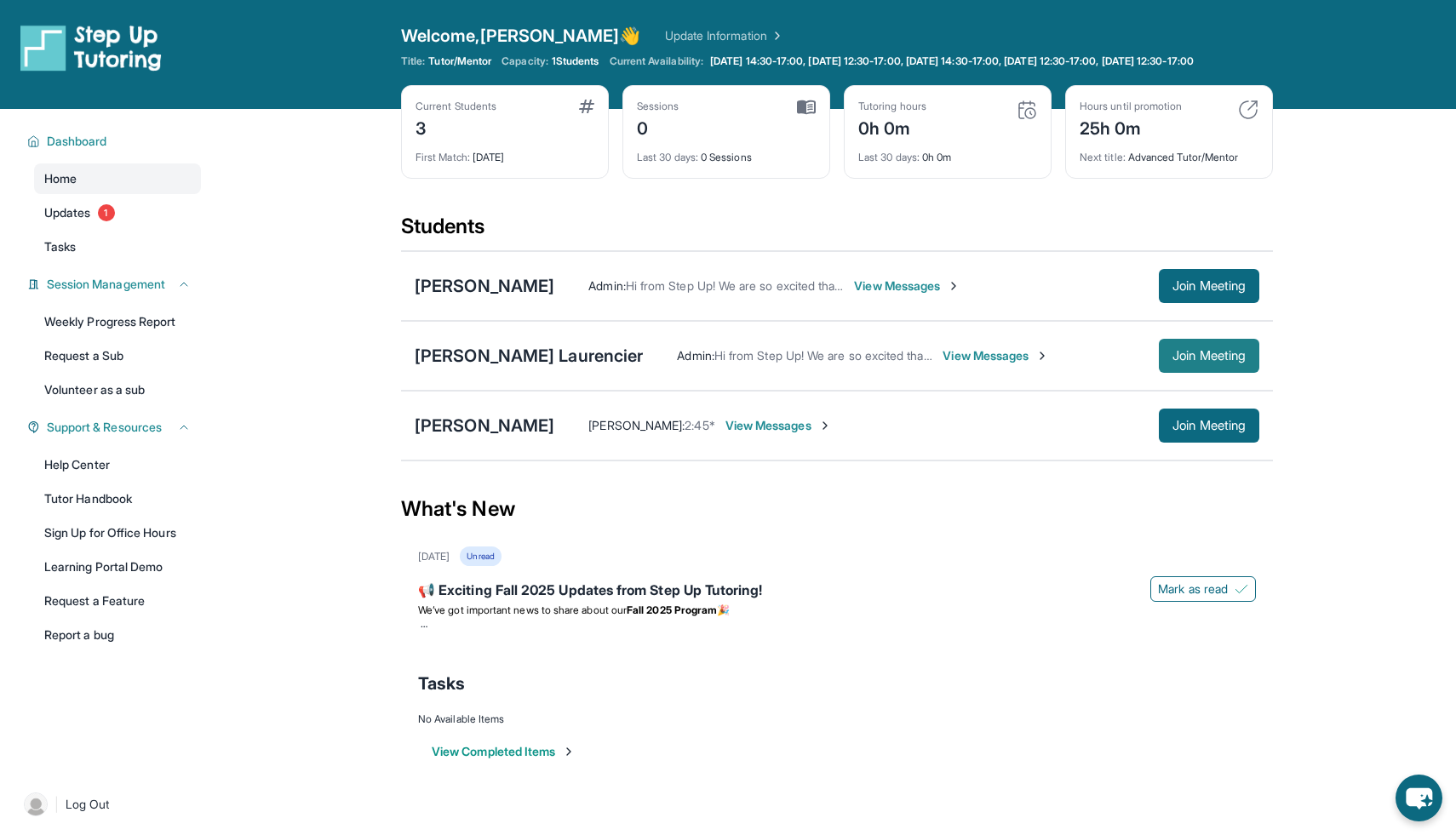
click at [1193, 361] on span "Join Meeting" at bounding box center [1209, 355] width 74 height 10
click at [480, 368] on div "[PERSON_NAME] Laurencier" at bounding box center [529, 355] width 228 height 24
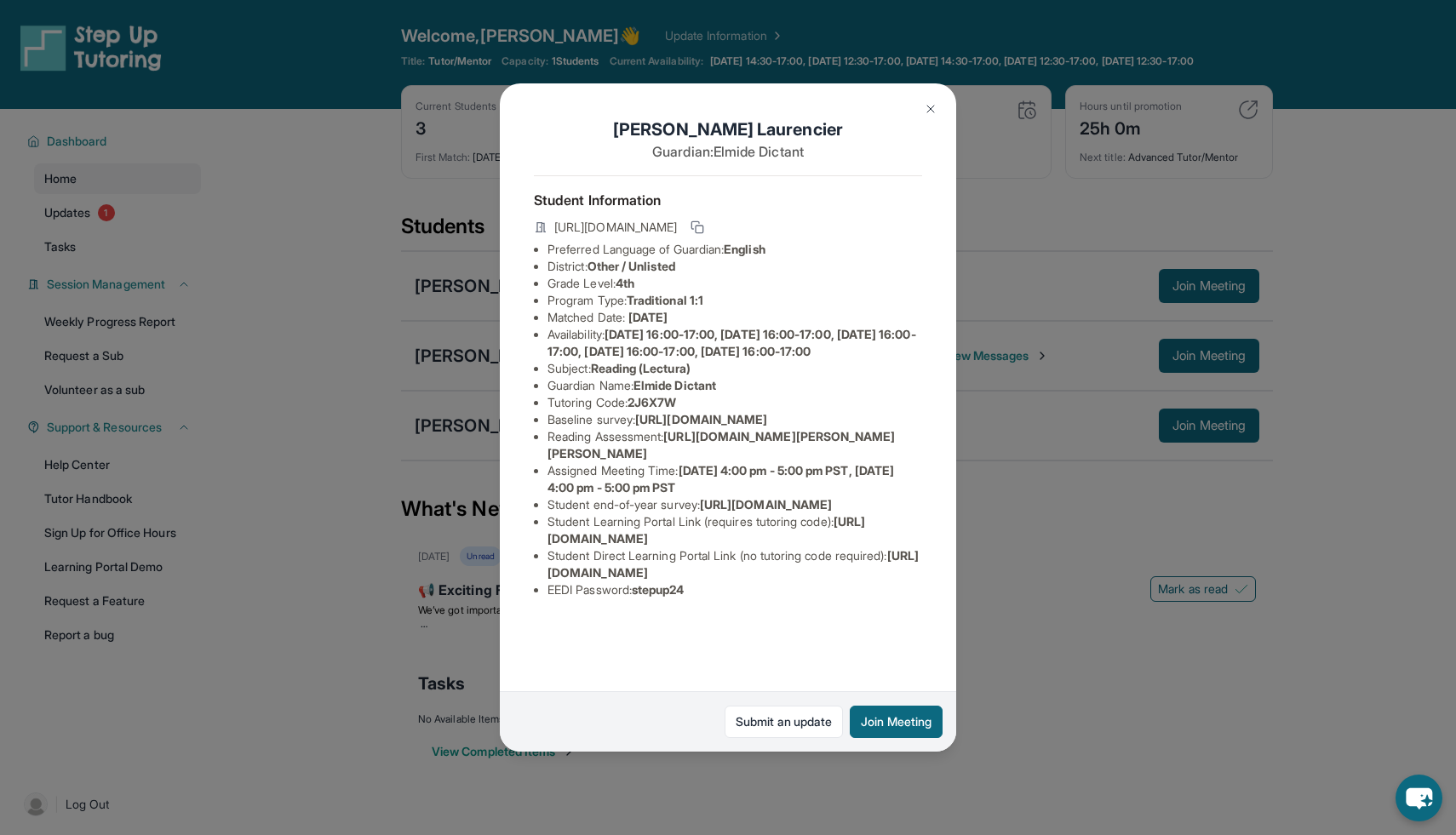
scroll to position [5, 0]
click at [928, 106] on img at bounding box center [930, 108] width 13 height 13
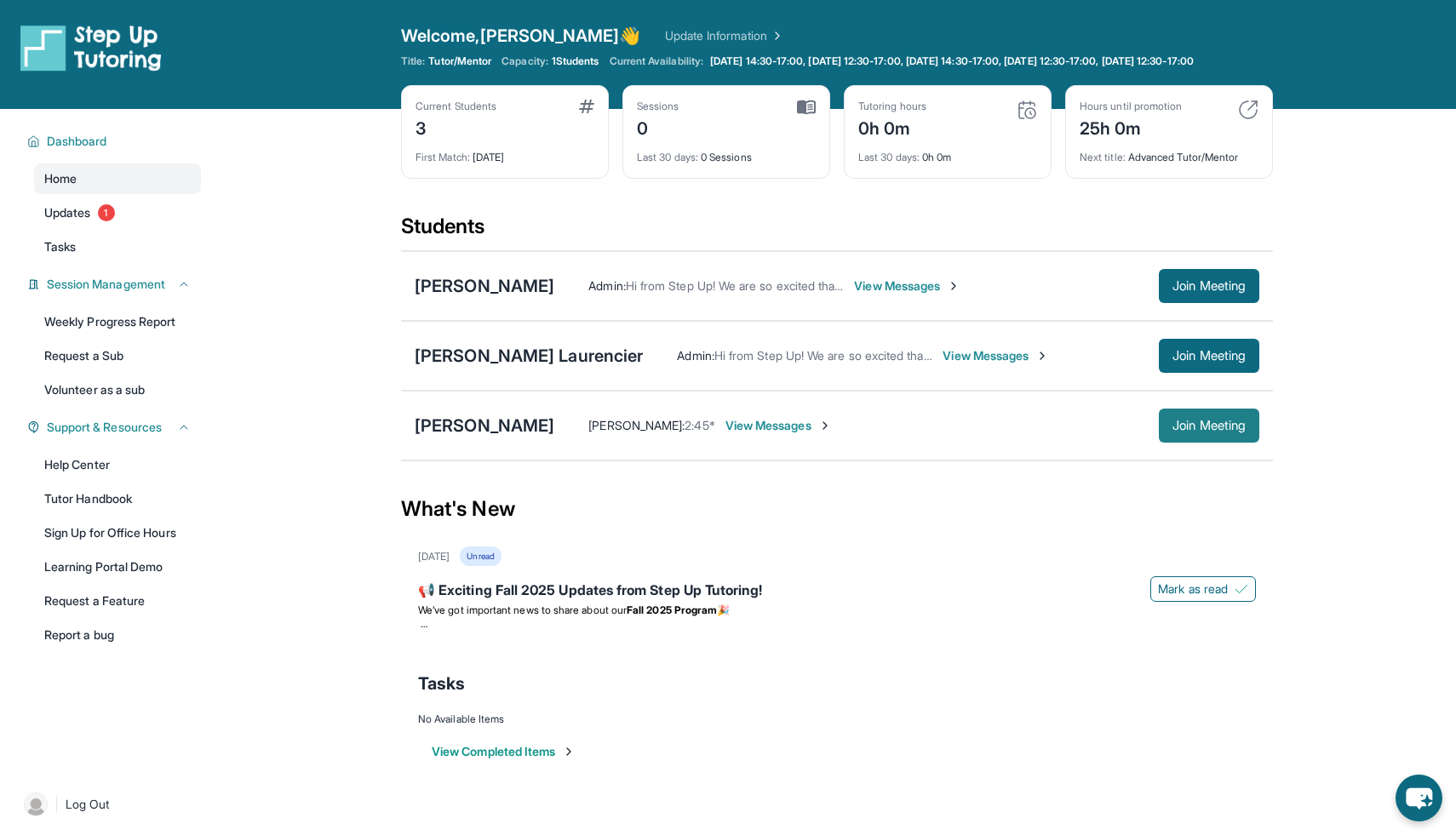
click at [1213, 428] on button "Join Meeting" at bounding box center [1208, 426] width 101 height 34
click at [487, 361] on div "[PERSON_NAME] Laurencier" at bounding box center [529, 355] width 228 height 24
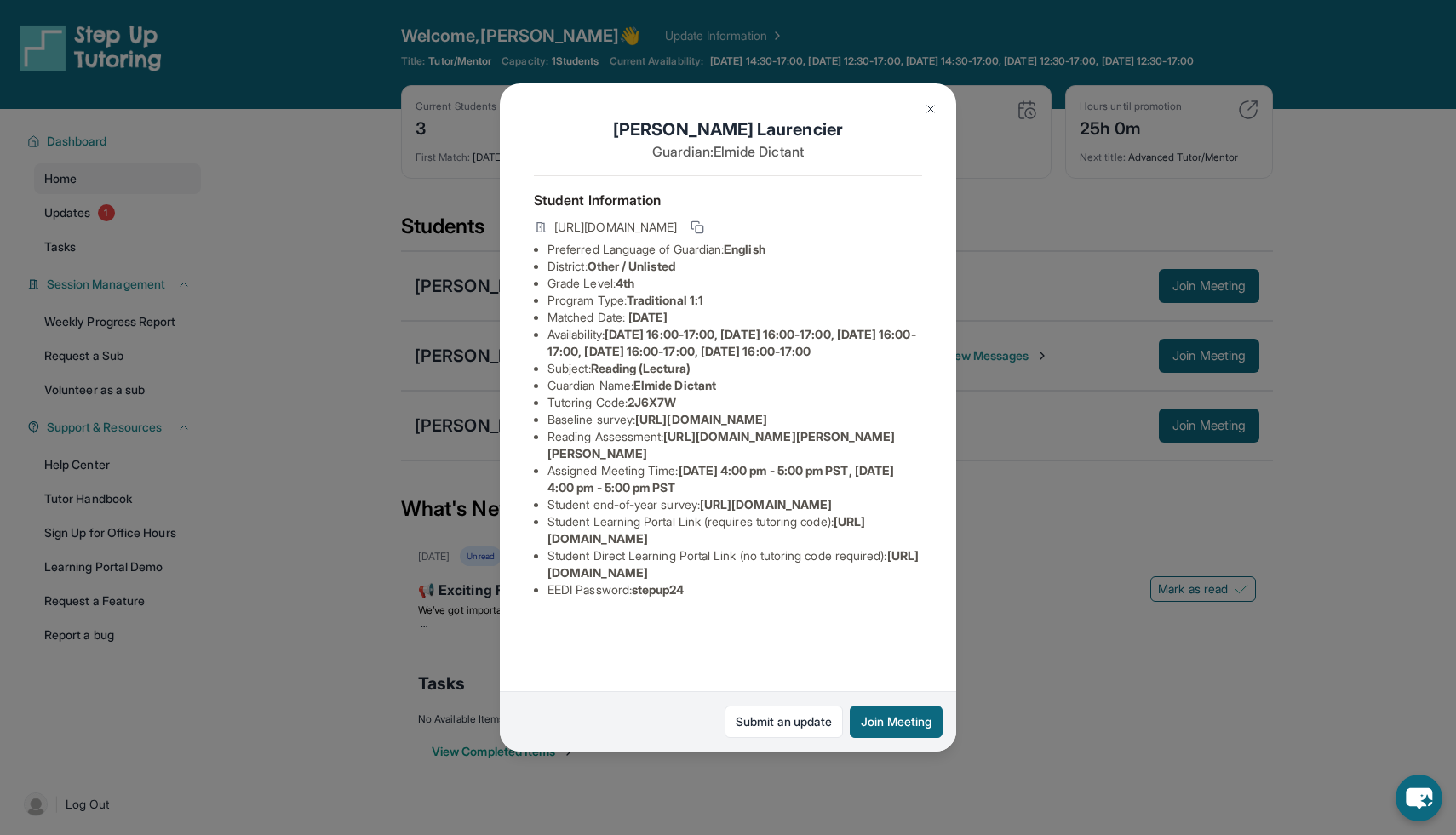
scroll to position [44, 0]
drag, startPoint x: 541, startPoint y: 409, endPoint x: 899, endPoint y: 482, distance: 365.4
click at [902, 482] on div "Anderson Laurencier Guardian: Elmide Dictant Student Information https://studen…" at bounding box center [728, 418] width 456 height 668
click at [635, 427] on span "[URL][DOMAIN_NAME]" at bounding box center [701, 418] width 132 height 14
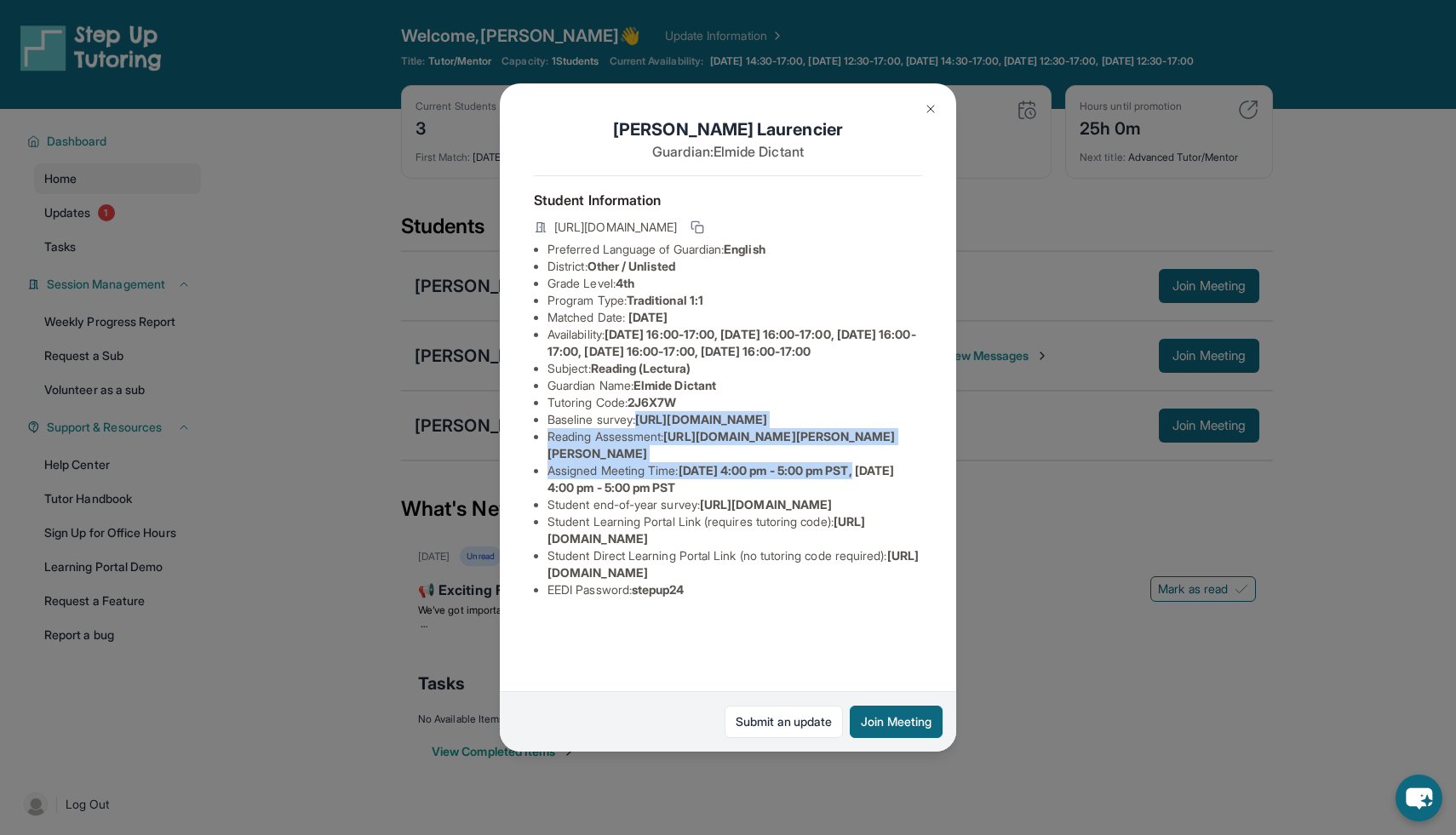
scroll to position [44, 599]
drag, startPoint x: 549, startPoint y: 411, endPoint x: 845, endPoint y: 444, distance: 297.8
click at [845, 444] on div "Anderson Laurencier Guardian: Elmide Dictant Student Information https://studen…" at bounding box center [728, 418] width 456 height 668
copy span "[URL][DOMAIN_NAME]"
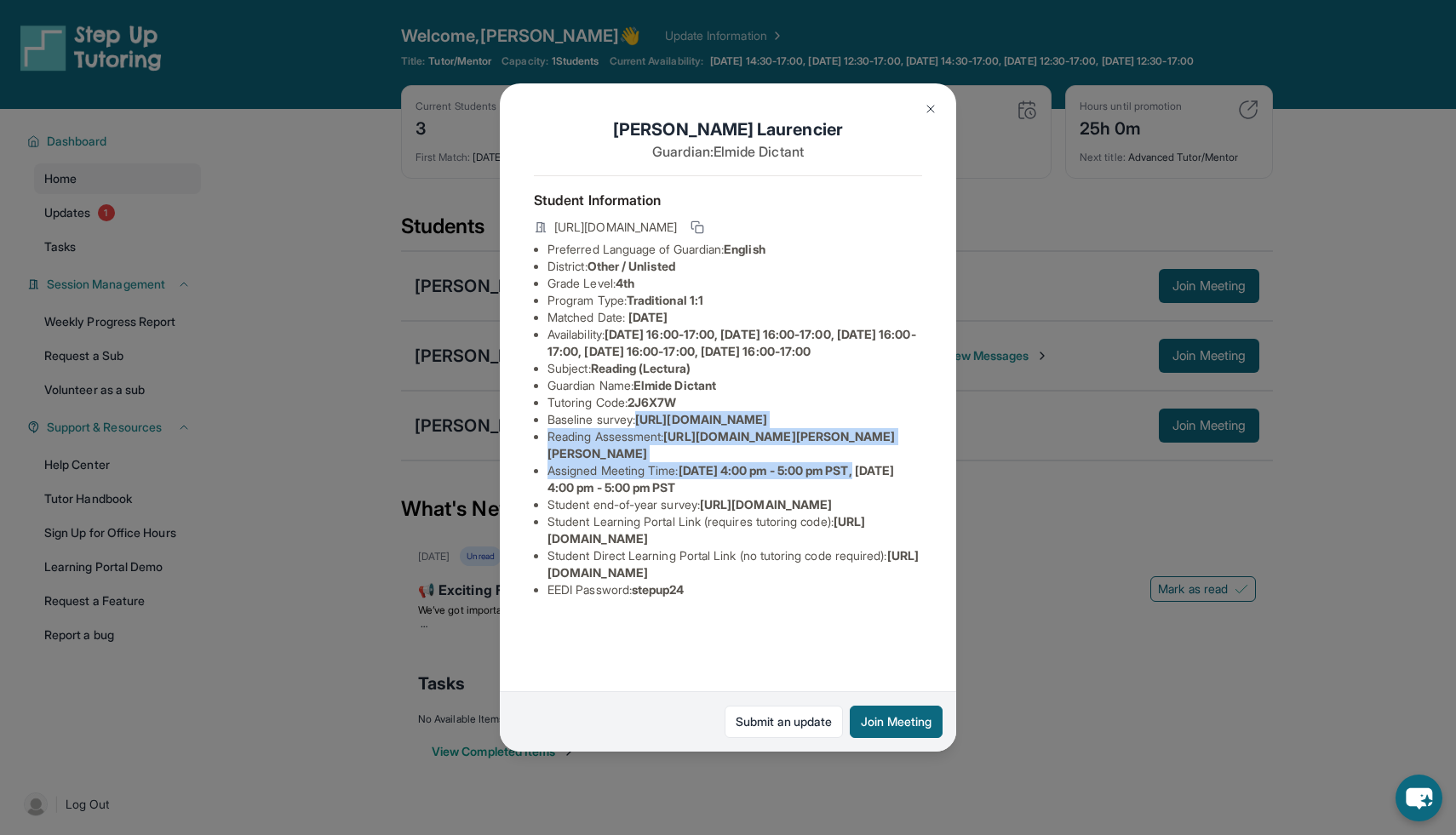
scroll to position [65, 0]
click at [934, 102] on img at bounding box center [930, 108] width 13 height 13
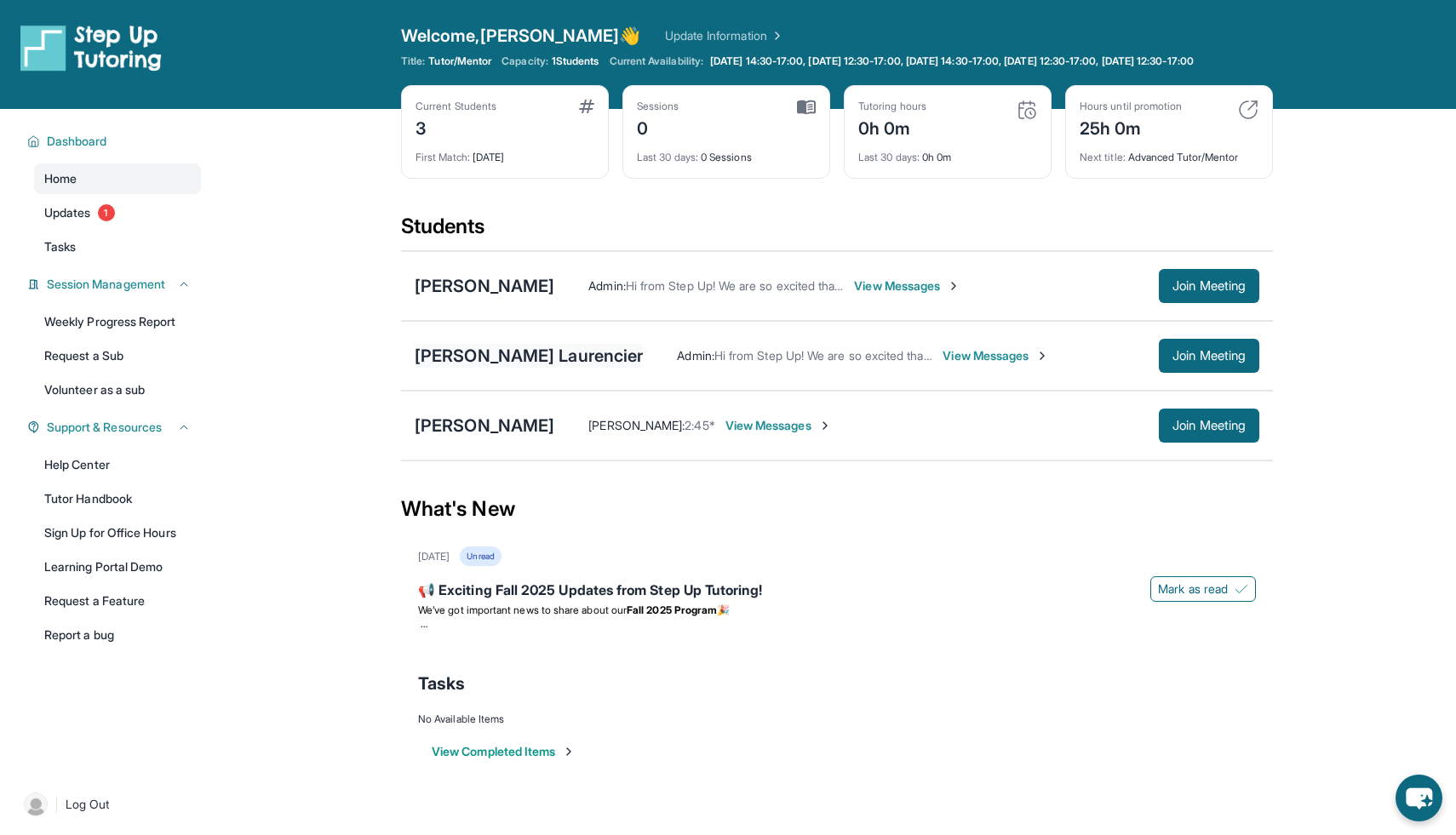
click at [507, 362] on div "[PERSON_NAME] Laurencier" at bounding box center [529, 355] width 228 height 24
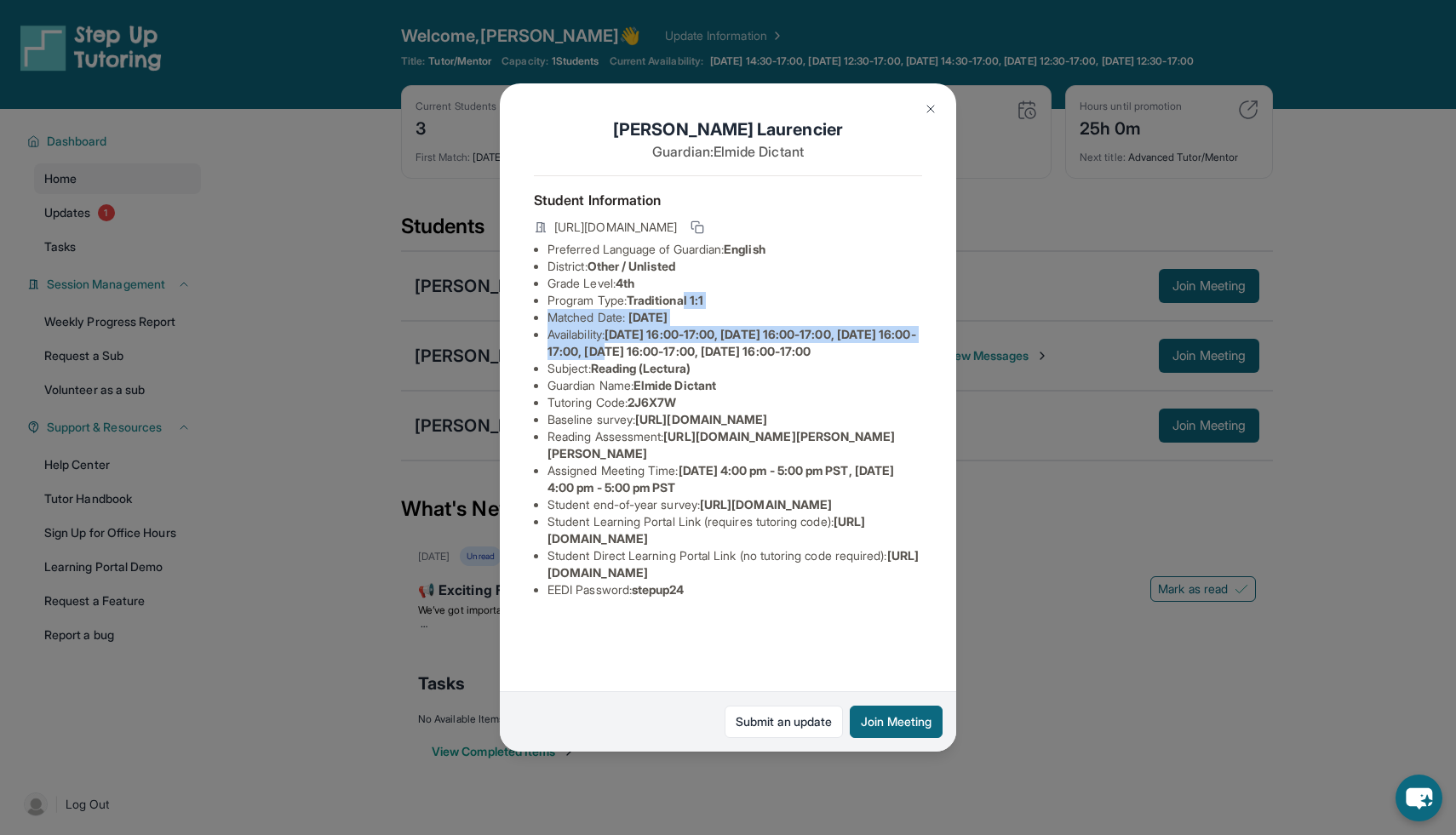
drag, startPoint x: 692, startPoint y: 295, endPoint x: 695, endPoint y: 234, distance: 61.1
click at [695, 241] on ul "Preferred Language of Guardian: English District: Other / Unlisted Grade Level:…" at bounding box center [728, 419] width 388 height 357
click at [924, 105] on img at bounding box center [930, 108] width 13 height 13
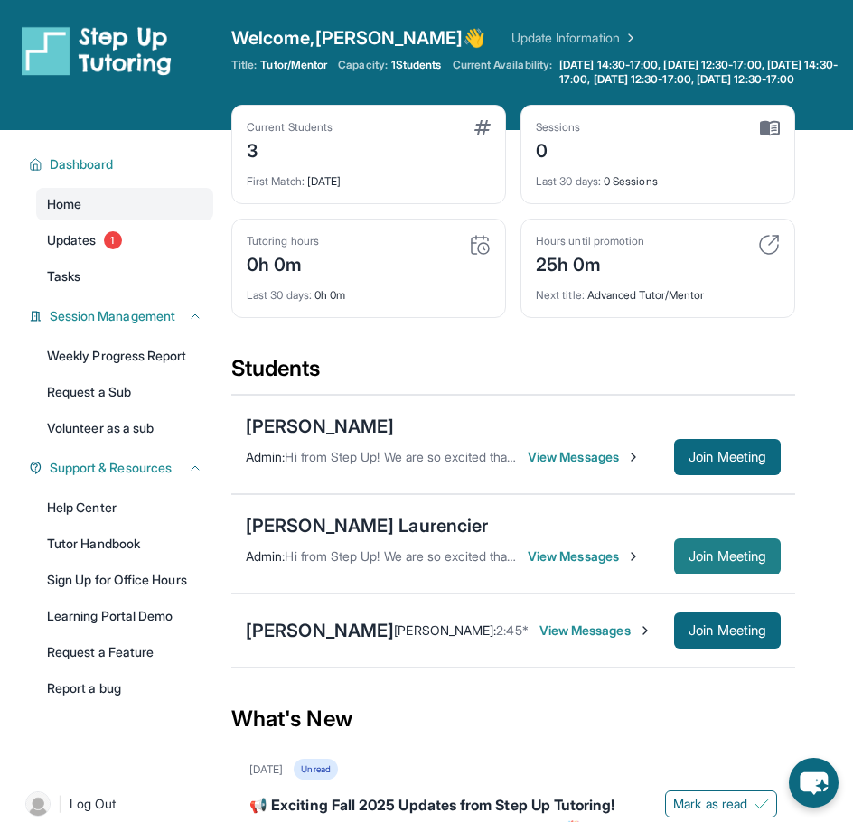
click at [683, 561] on button "Join Meeting" at bounding box center [727, 556] width 107 height 36
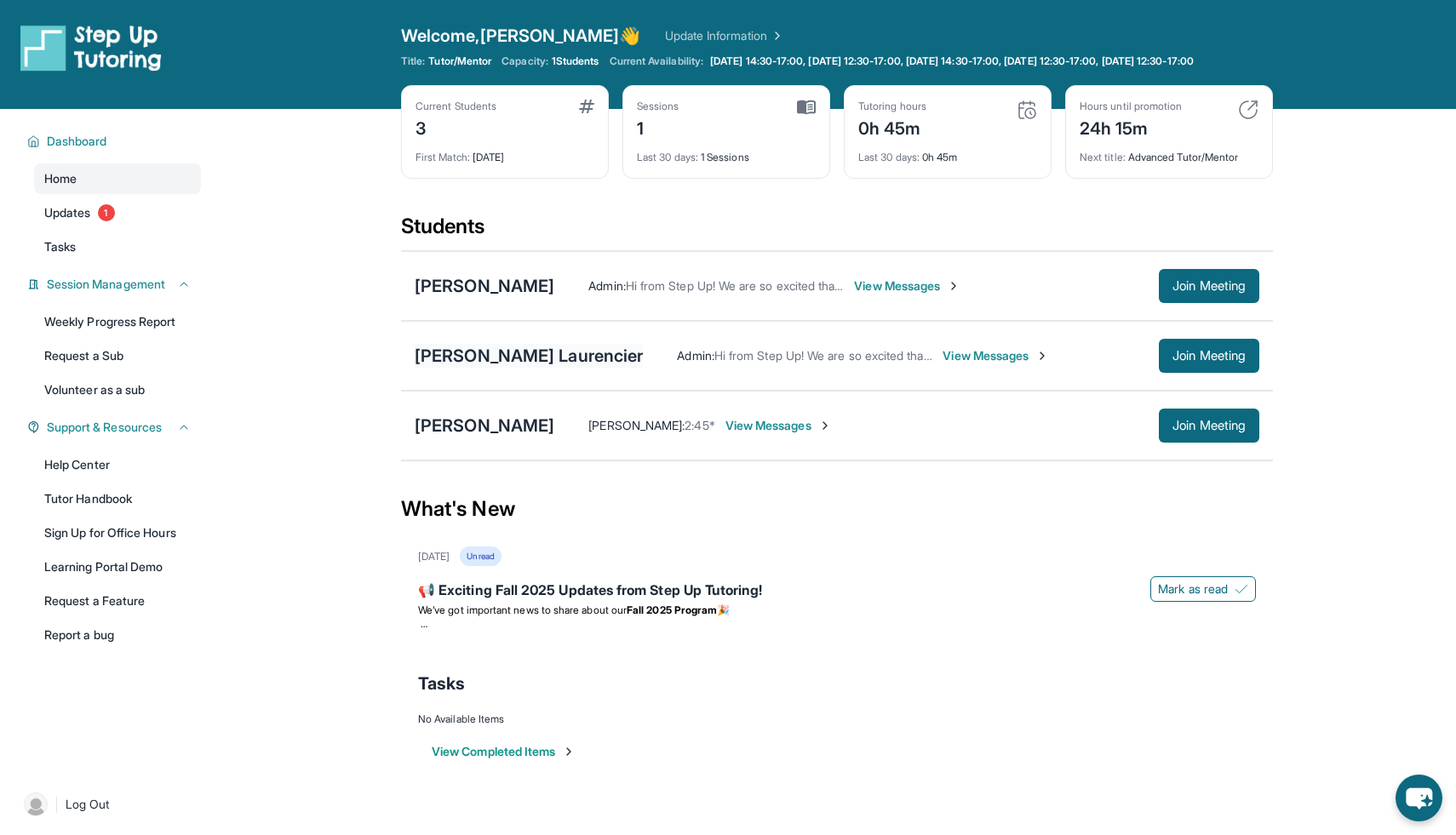
click at [458, 368] on div "[PERSON_NAME] Laurencier" at bounding box center [529, 355] width 228 height 24
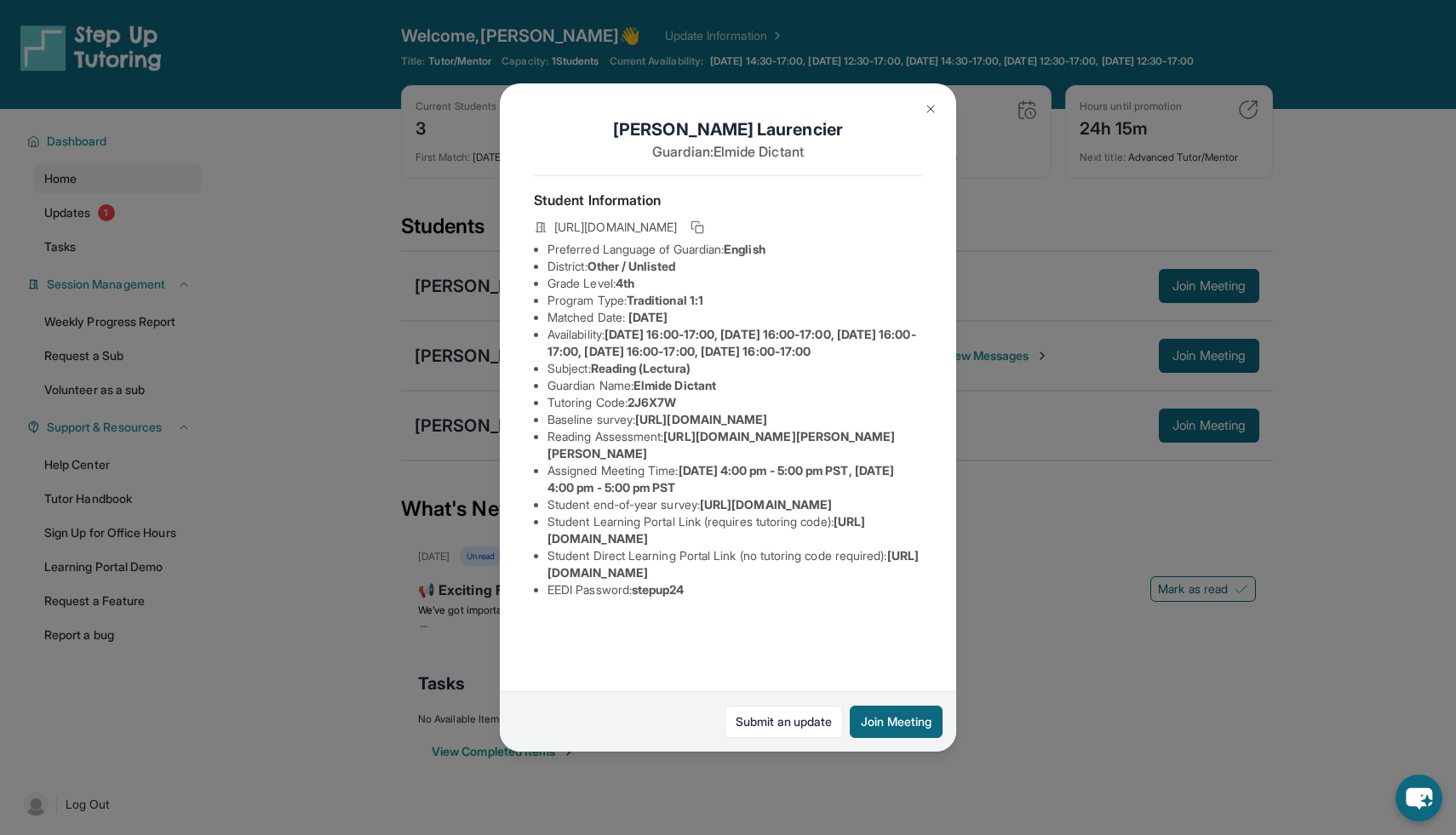
scroll to position [40, 0]
click at [918, 111] on button at bounding box center [930, 109] width 34 height 34
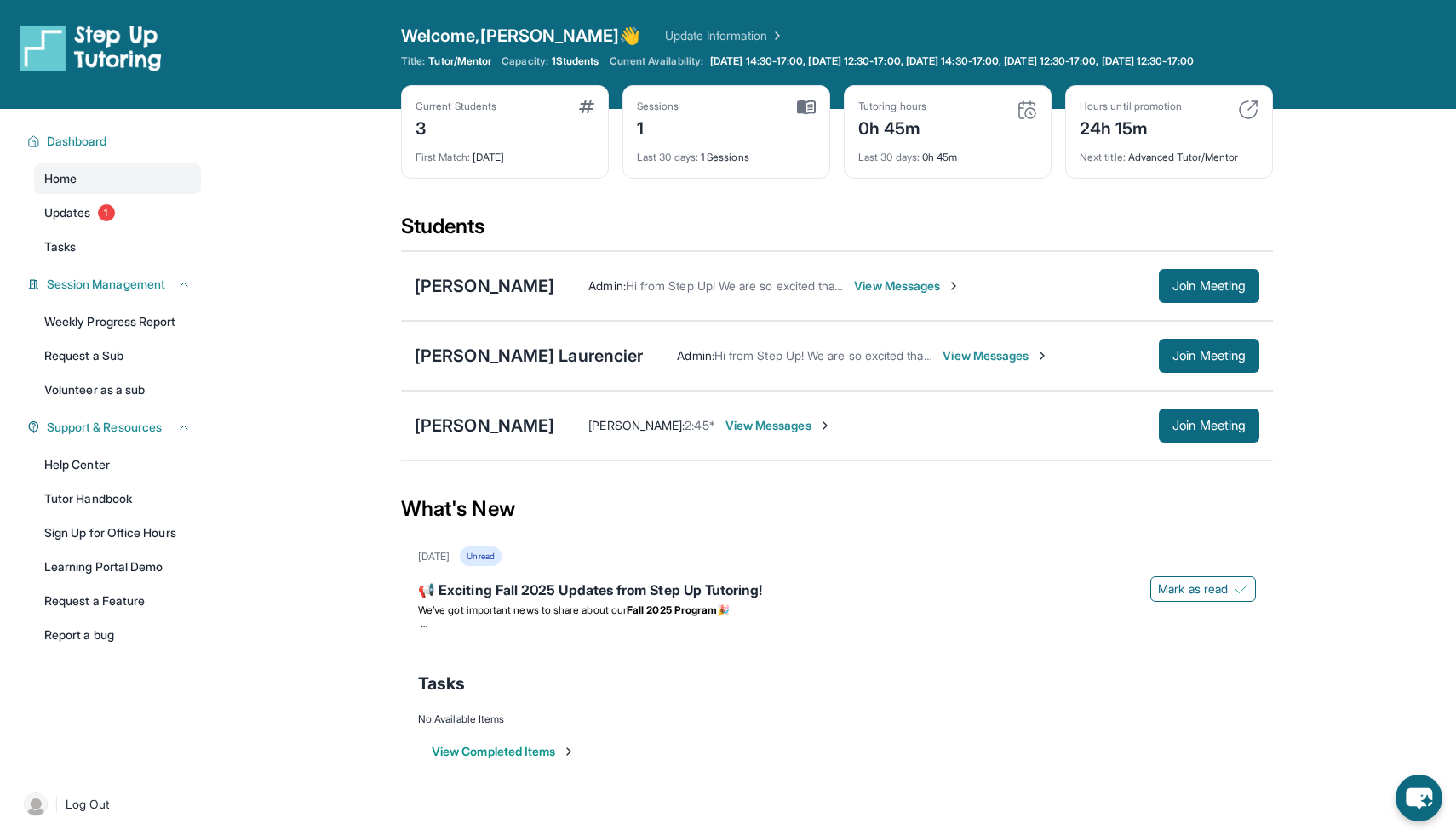
click at [634, 443] on div "Vinithra Seshan : 2:45* View Messages Join Meeting" at bounding box center [907, 426] width 705 height 34
click at [634, 433] on span "Vinithra Seshan :" at bounding box center [636, 424] width 96 height 14
click at [436, 434] on div "[PERSON_NAME]" at bounding box center [484, 425] width 139 height 24
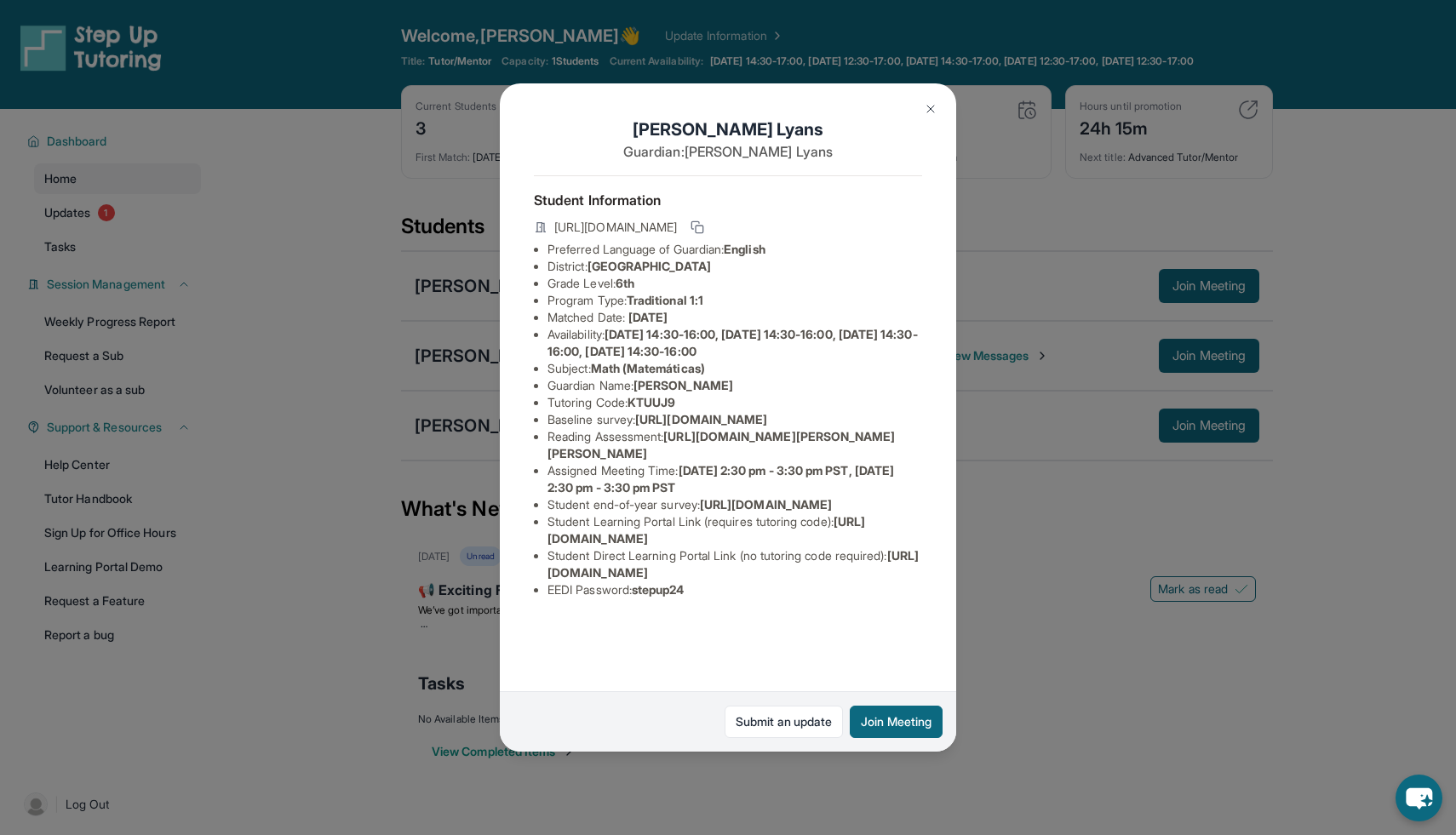
click at [938, 111] on button at bounding box center [930, 109] width 34 height 34
